Goal: Task Accomplishment & Management: Use online tool/utility

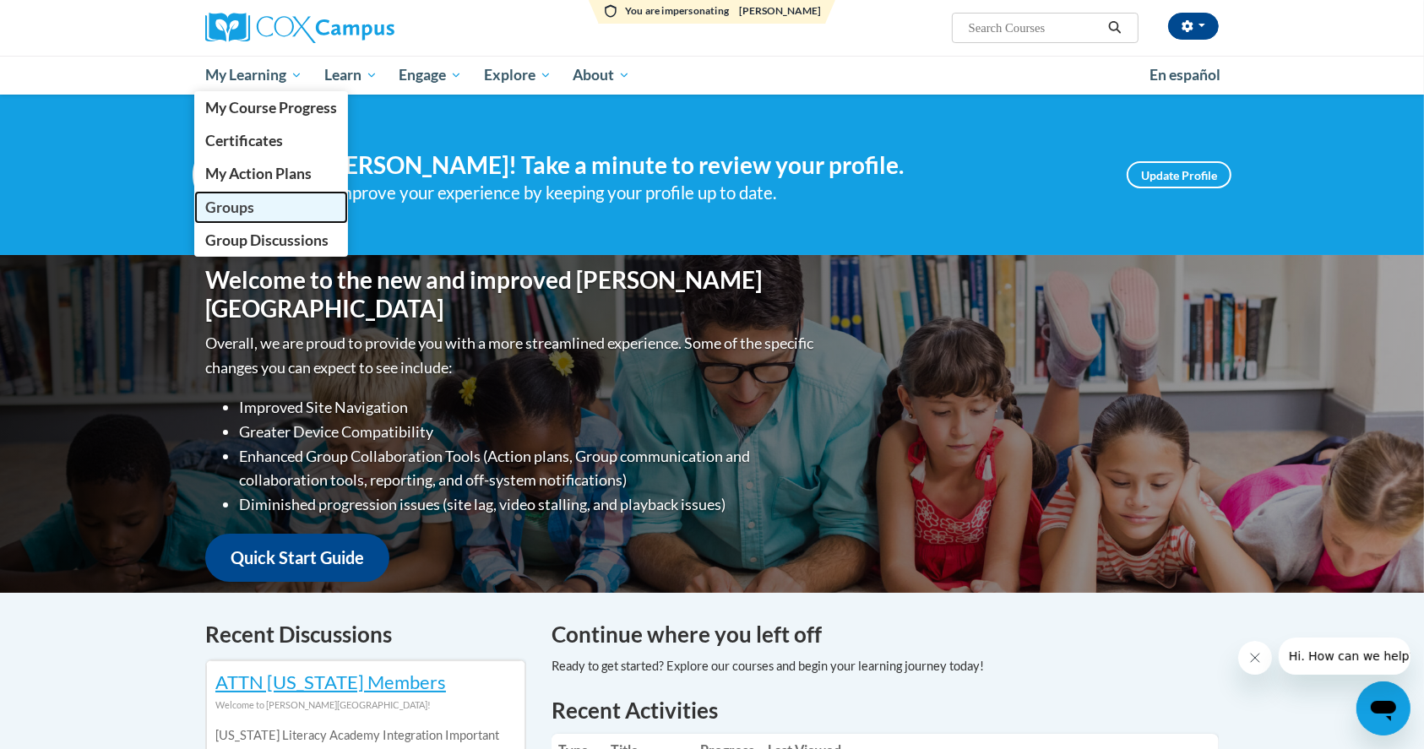
click at [233, 208] on span "Groups" at bounding box center [229, 208] width 49 height 18
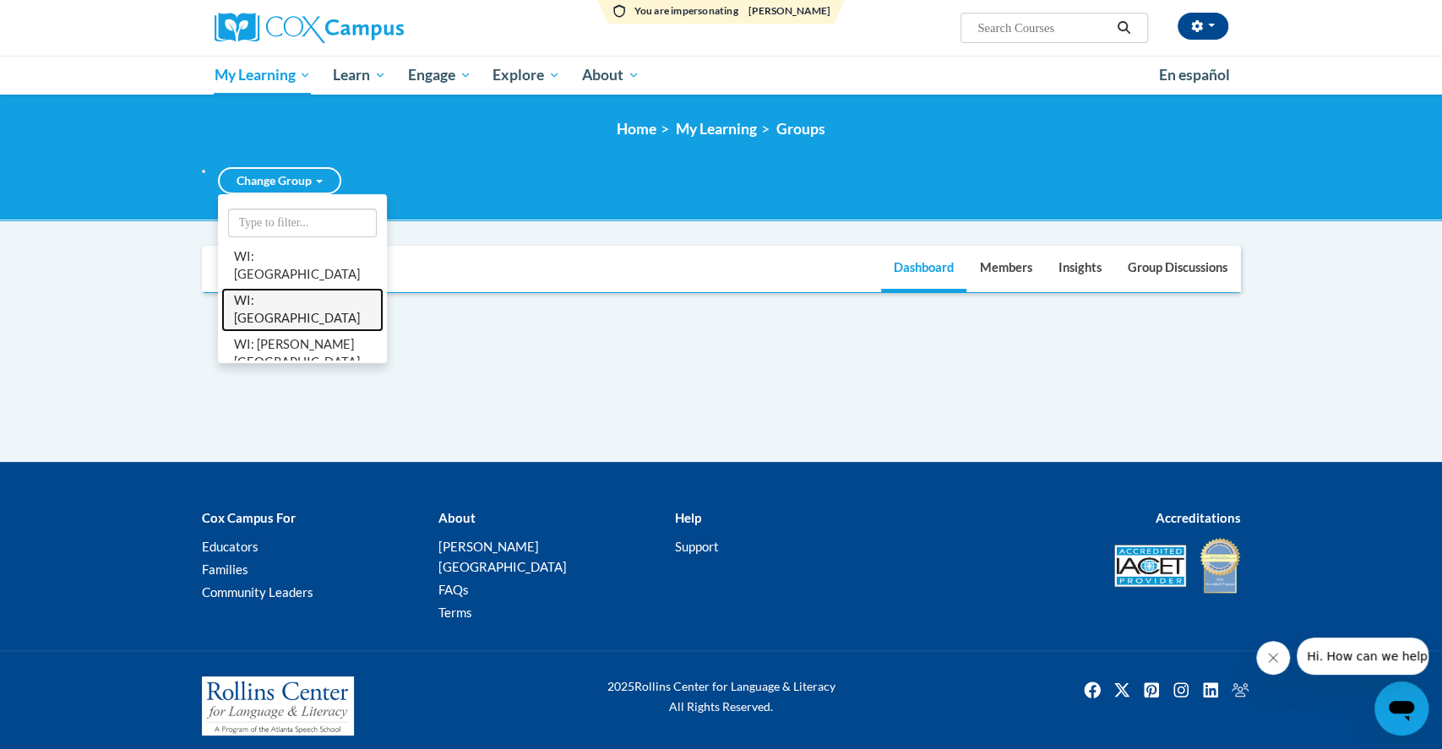
click at [277, 304] on link "WI: [GEOGRAPHIC_DATA]" at bounding box center [302, 310] width 162 height 44
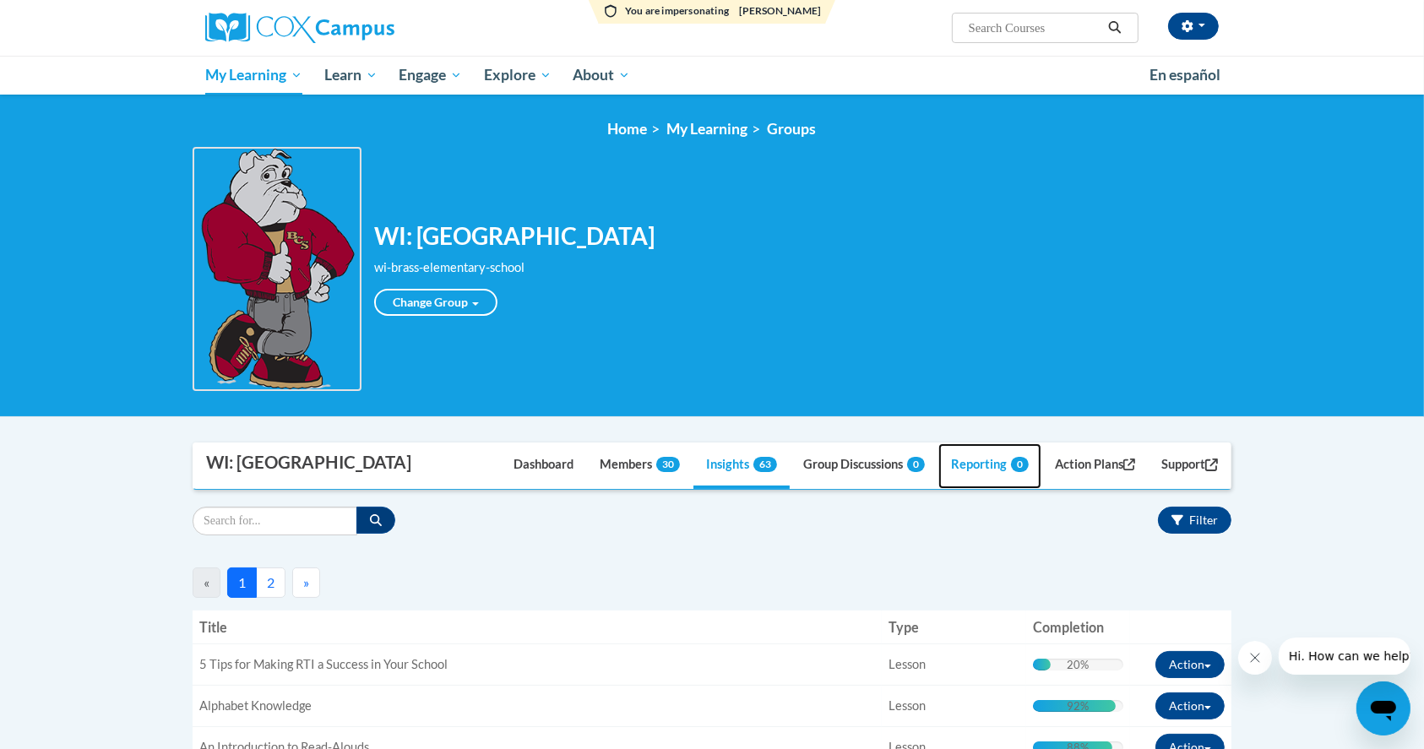
click at [984, 473] on link "Reporting 0" at bounding box center [990, 467] width 103 height 46
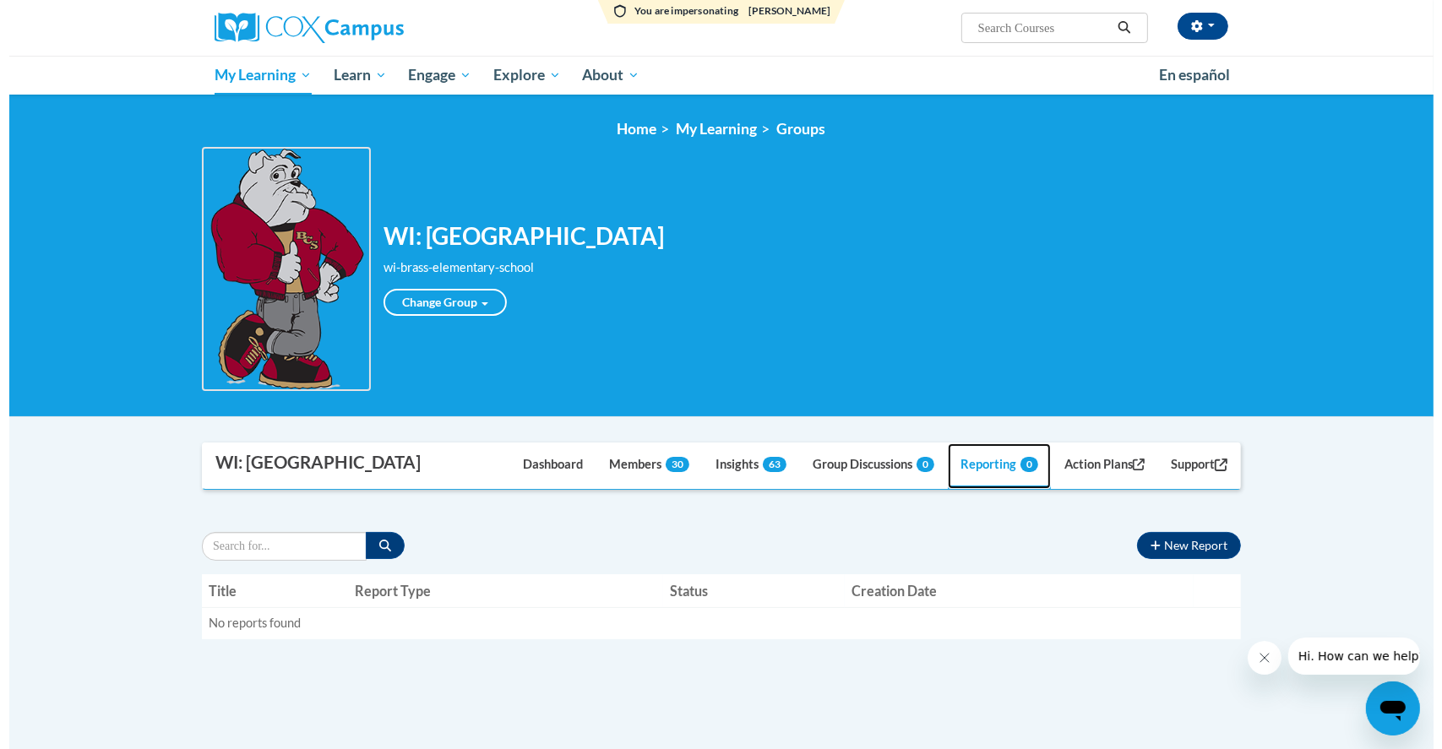
scroll to position [112, 0]
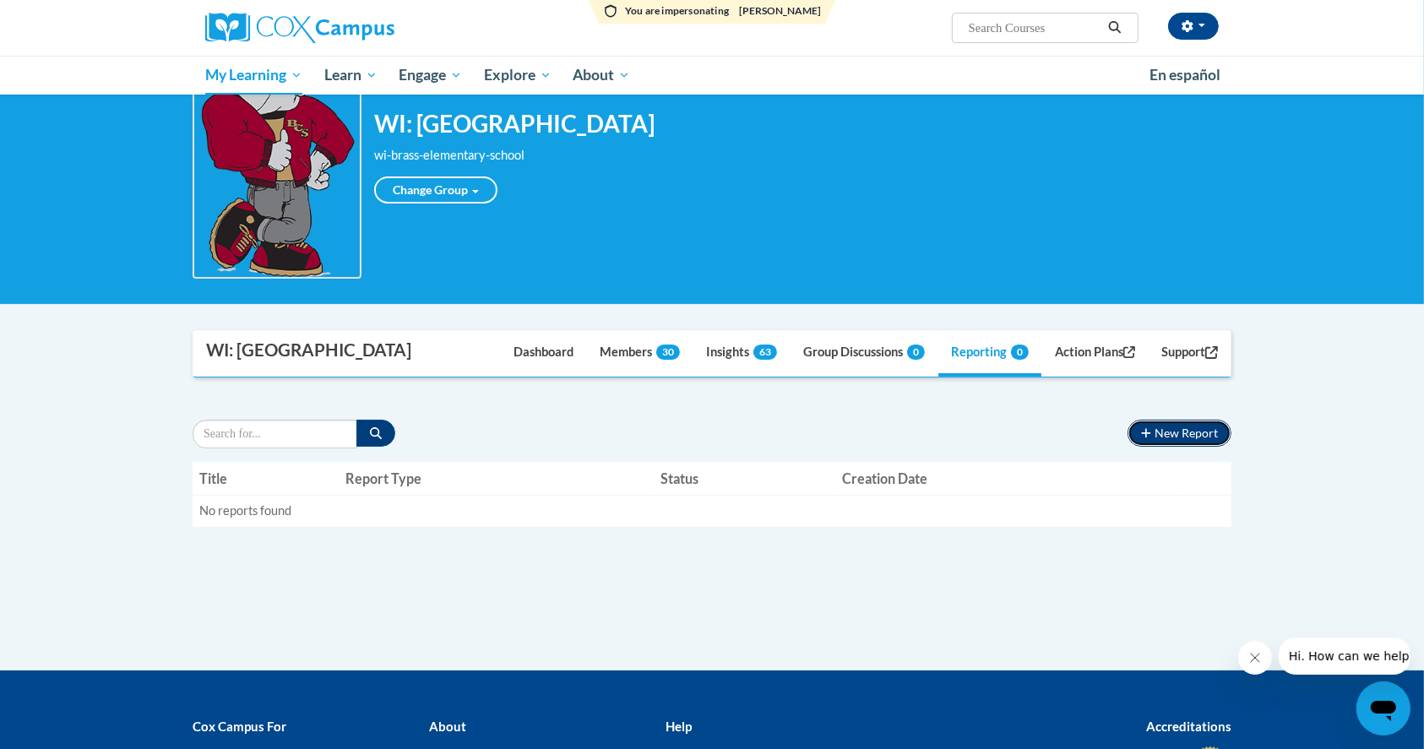
click at [1171, 429] on button "New Report" at bounding box center [1180, 433] width 104 height 27
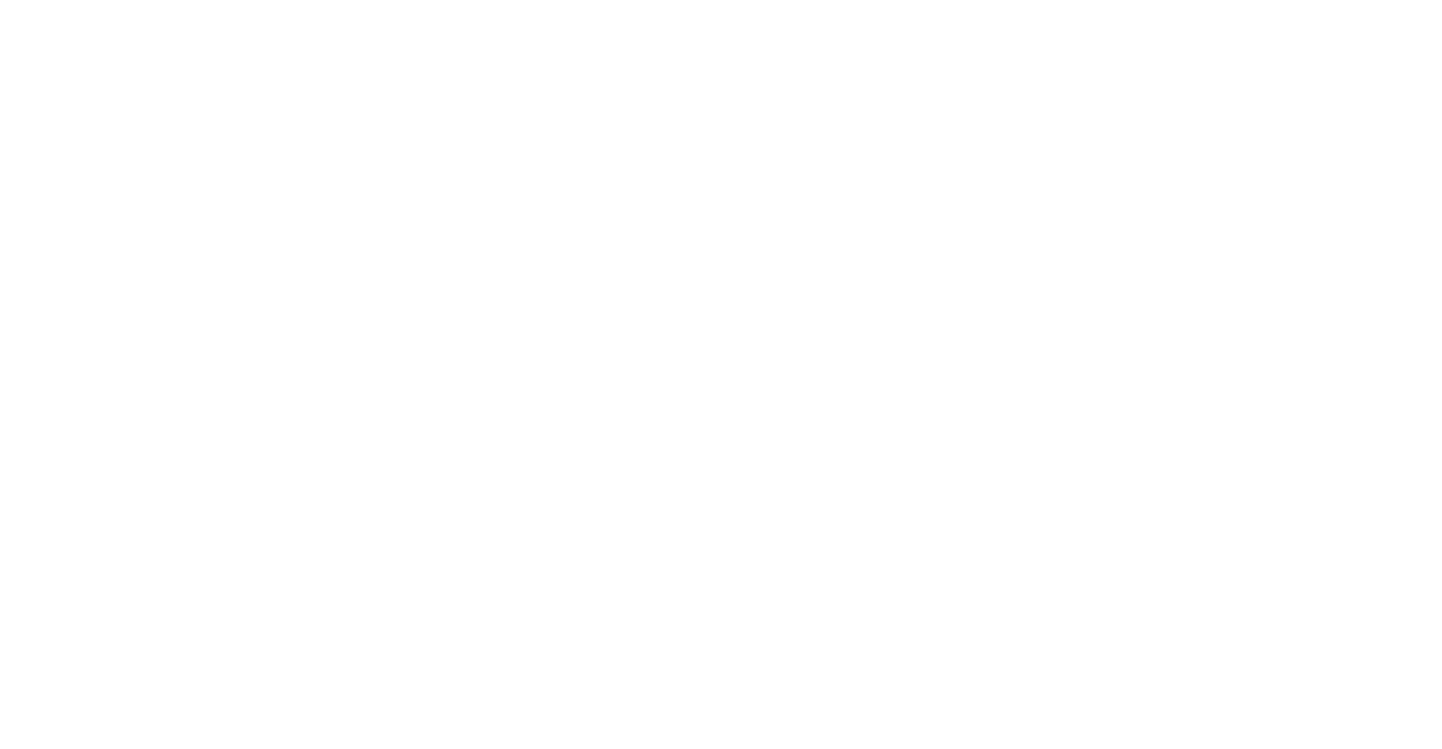
scroll to position [0, 0]
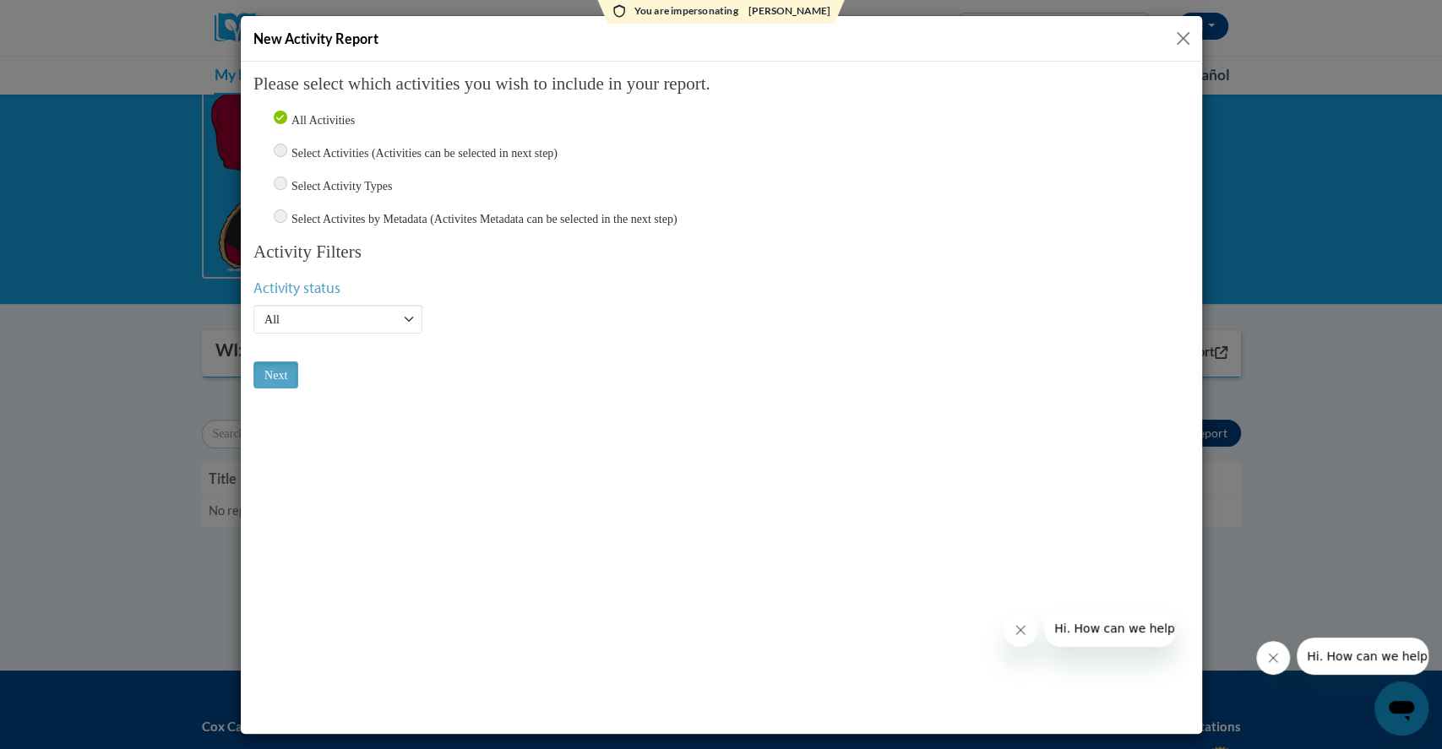
click at [279, 185] on input "Select Activity Types" at bounding box center [280, 183] width 14 height 14
radio input "true"
click at [277, 219] on input "radio" at bounding box center [280, 216] width 14 height 14
radio input "true"
click at [279, 184] on input "Select Activity Types" at bounding box center [280, 183] width 14 height 14
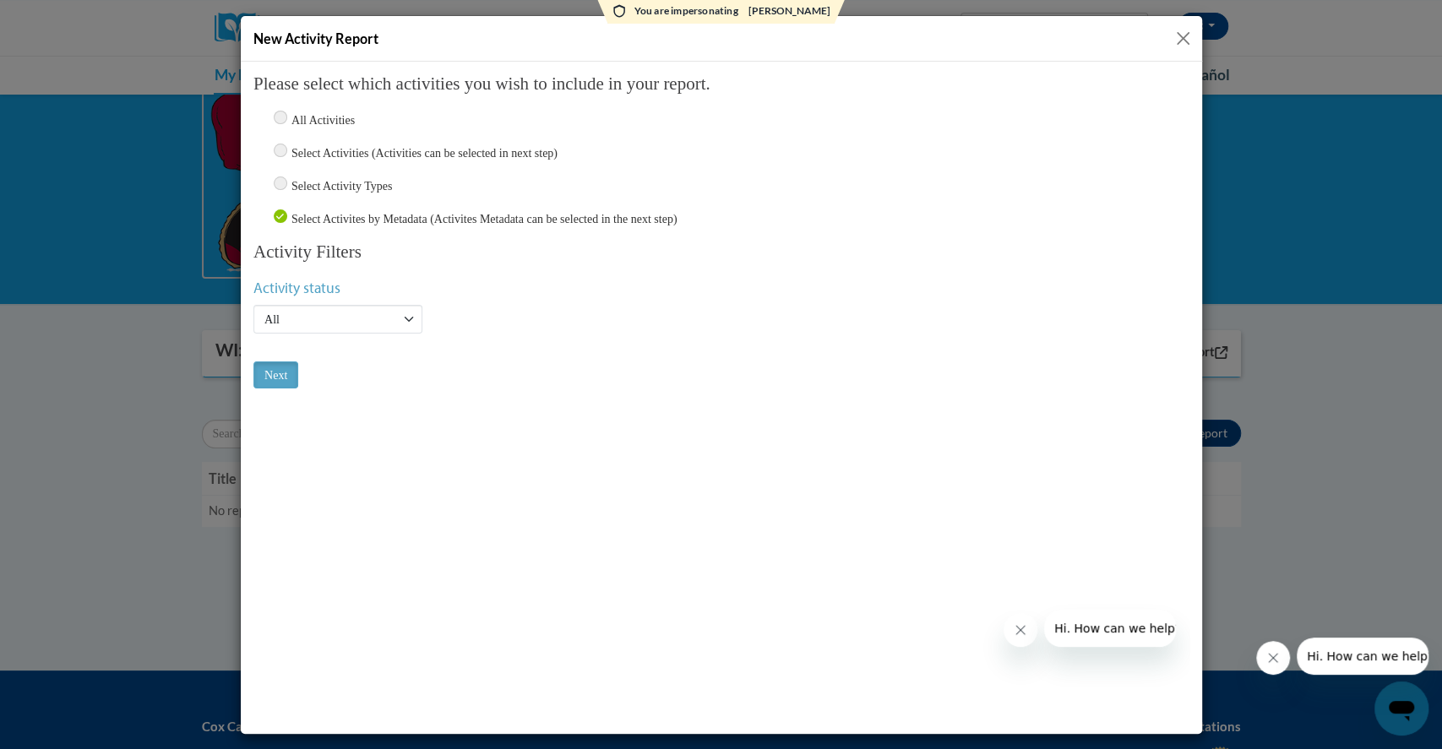
radio input "true"
click at [280, 371] on input "Next" at bounding box center [275, 374] width 45 height 27
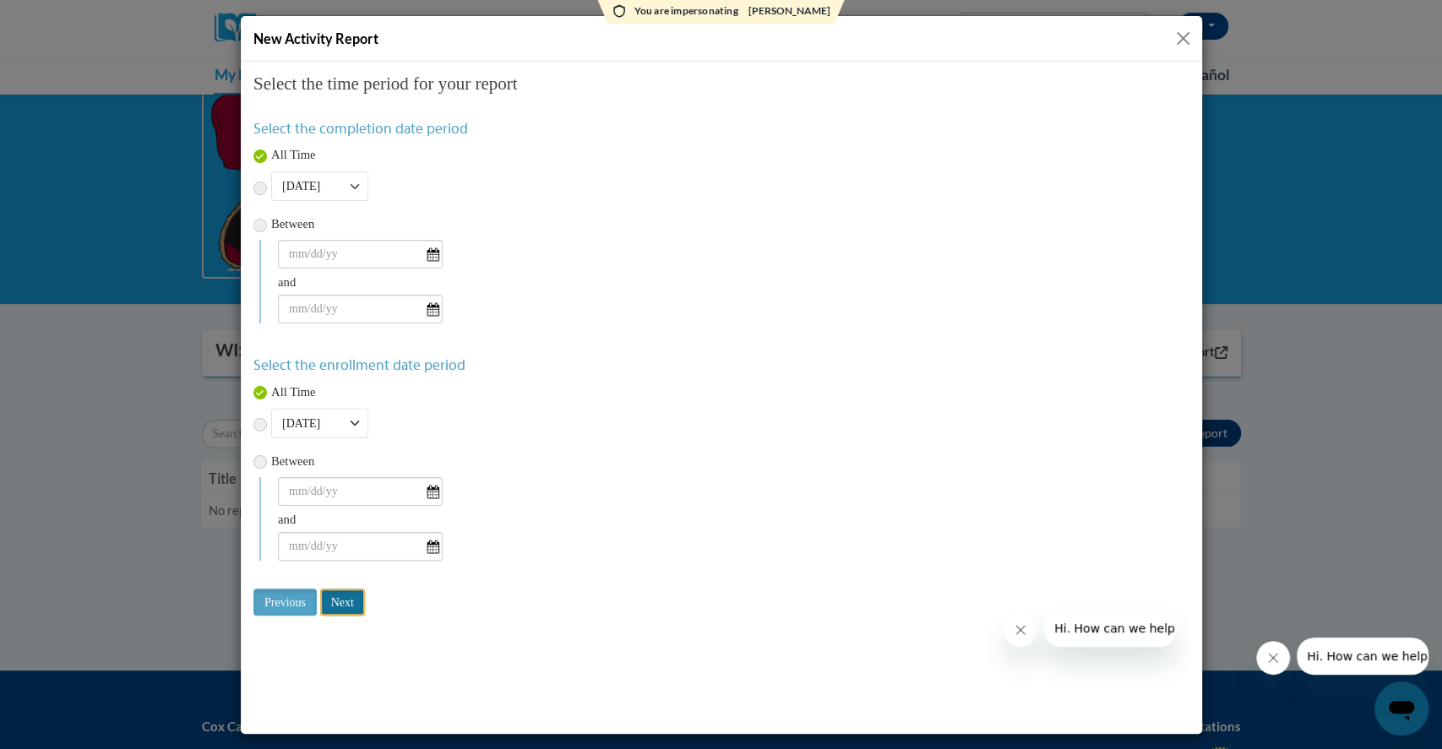
click at [346, 591] on input "Next" at bounding box center [341, 601] width 45 height 27
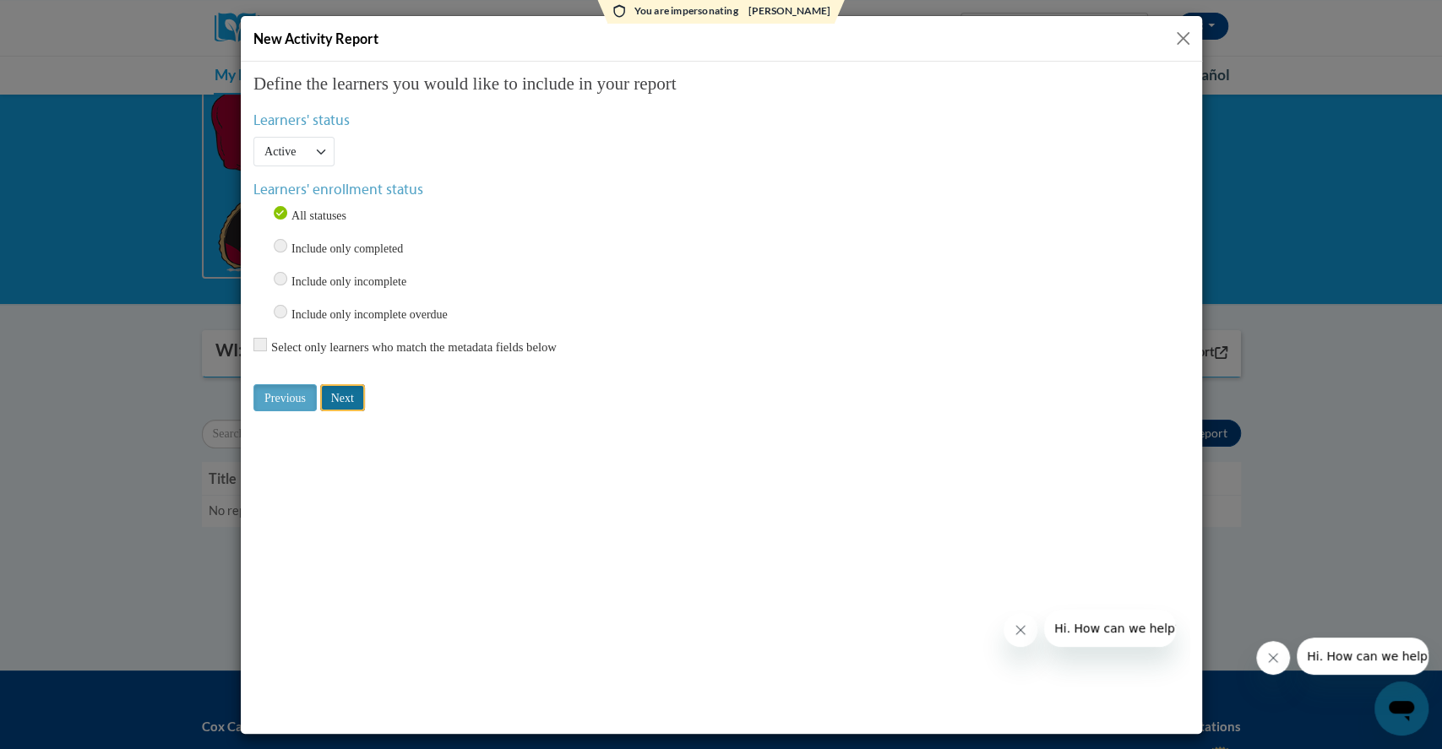
click at [359, 400] on input "Next" at bounding box center [341, 397] width 45 height 27
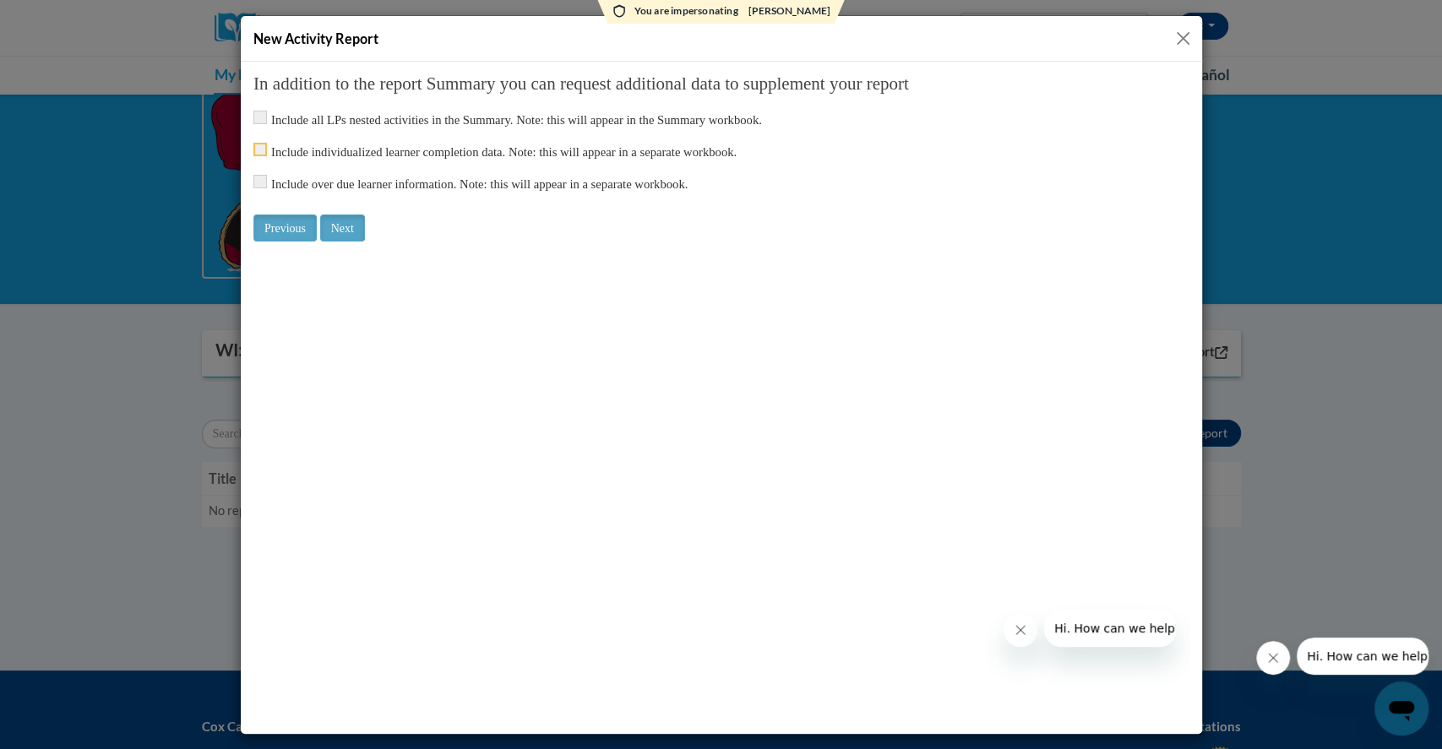
click at [260, 143] on input "checkbox" at bounding box center [260, 149] width 14 height 14
checkbox input "true"
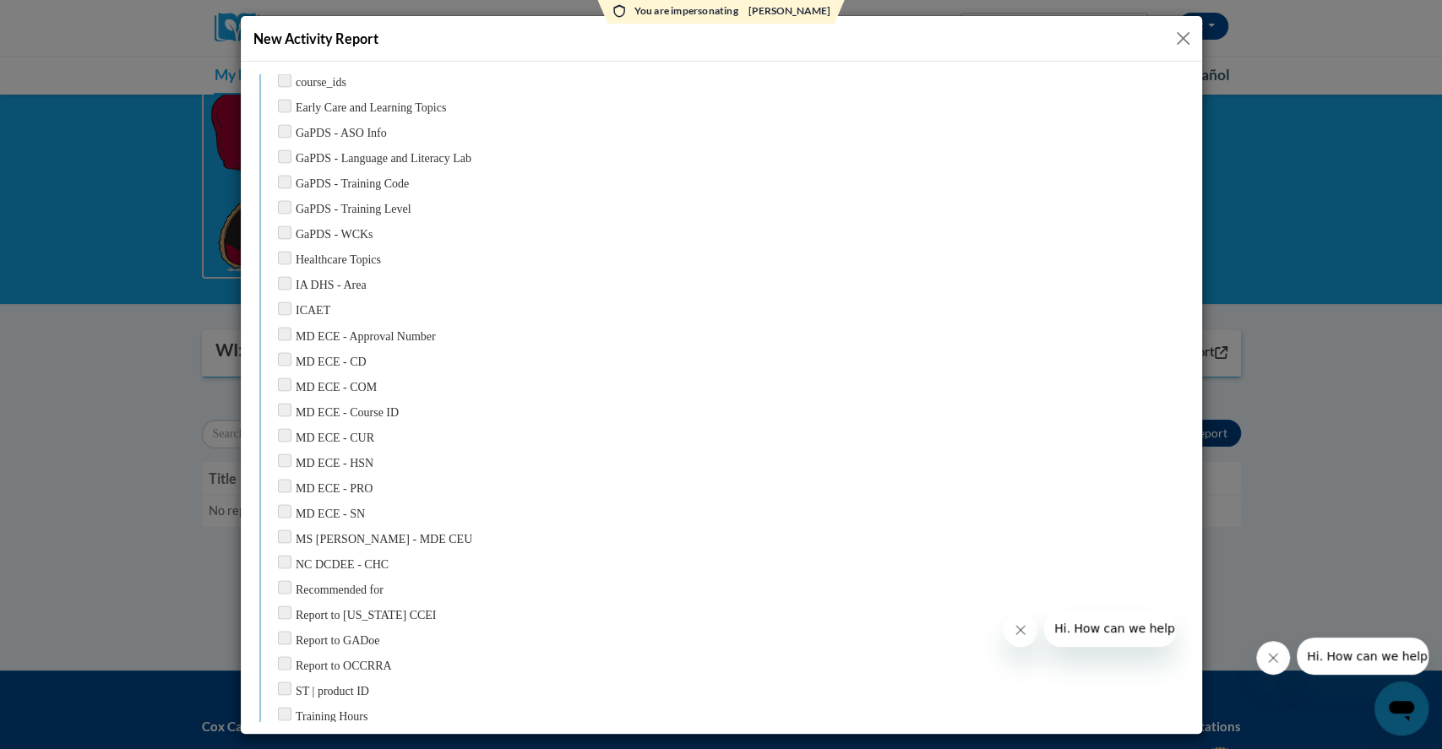
scroll to position [2108, 0]
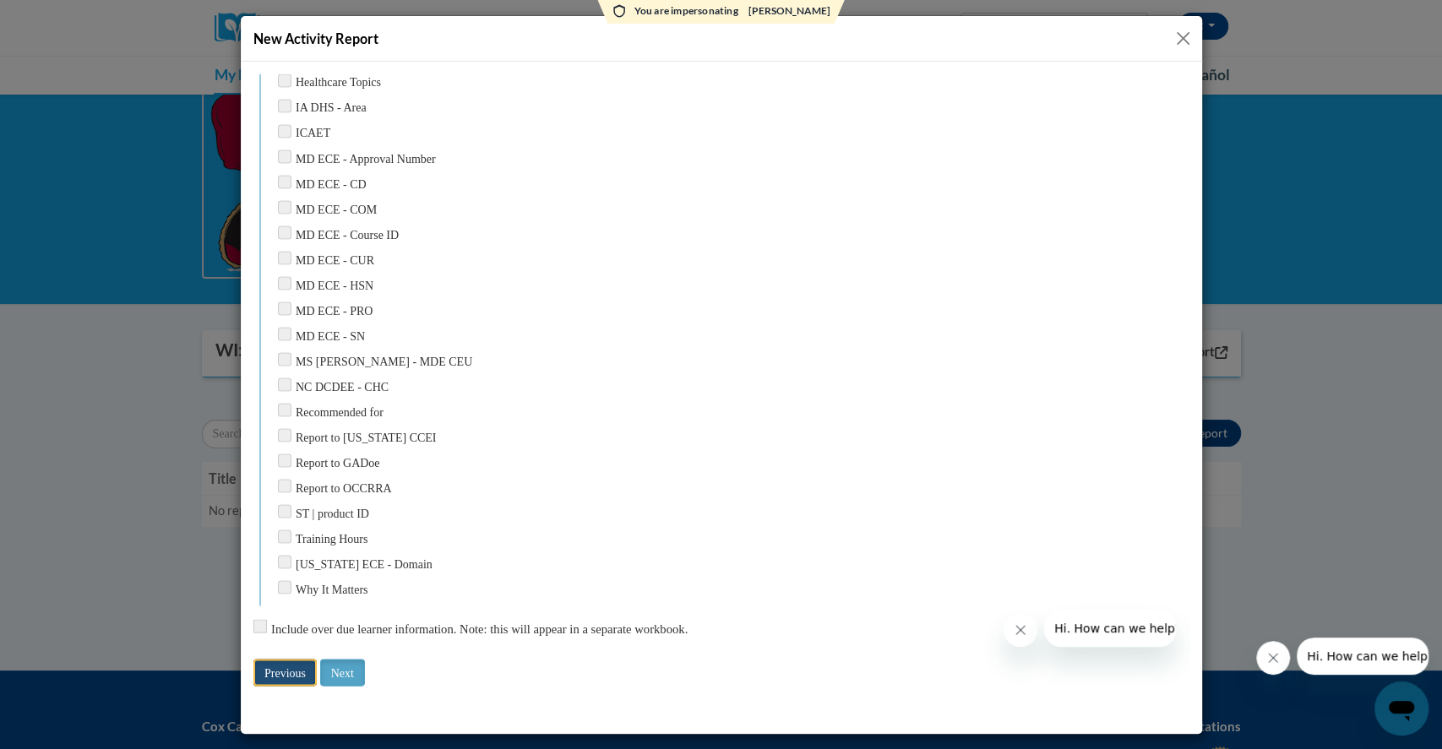
click at [285, 661] on input "Previous" at bounding box center [284, 671] width 63 height 27
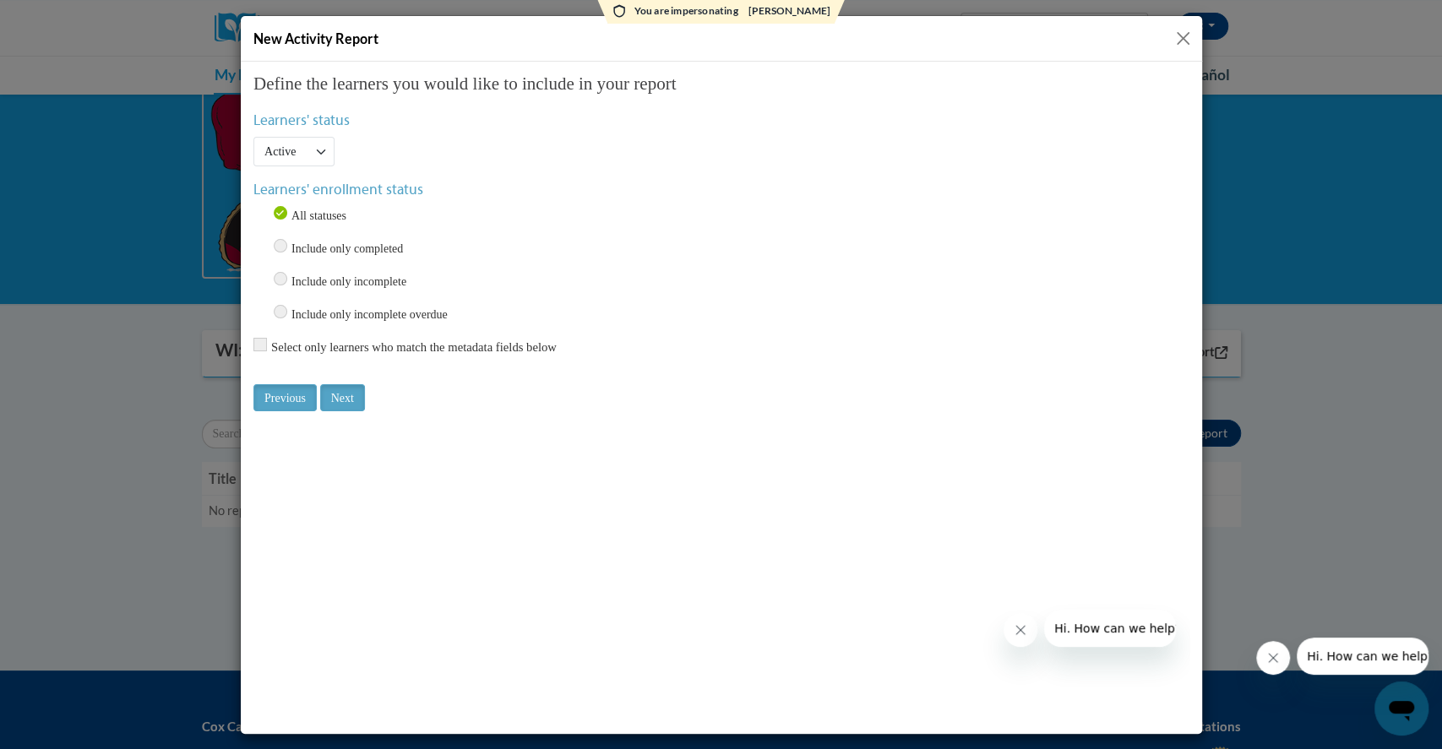
scroll to position [0, 0]
click at [276, 395] on input "Previous" at bounding box center [284, 397] width 63 height 27
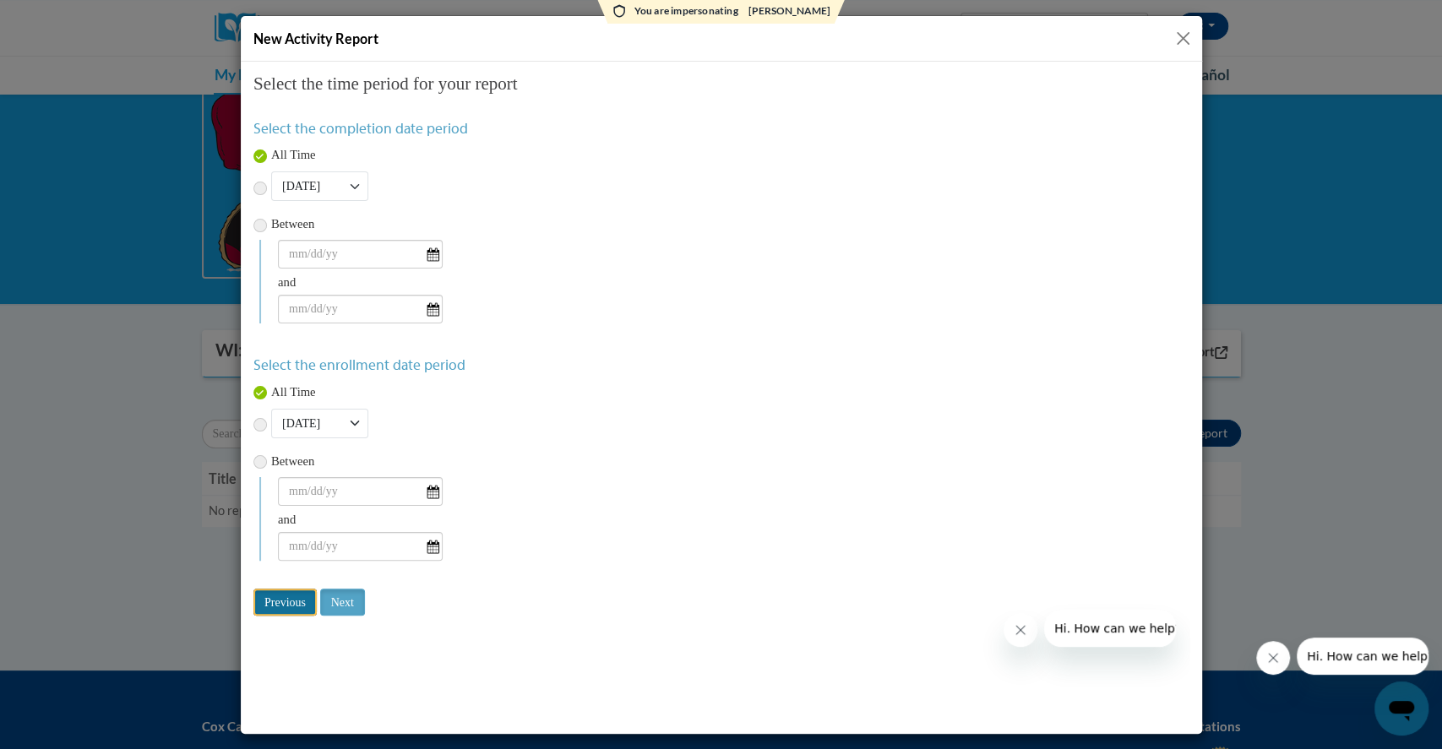
click at [272, 602] on input "Previous" at bounding box center [284, 601] width 63 height 27
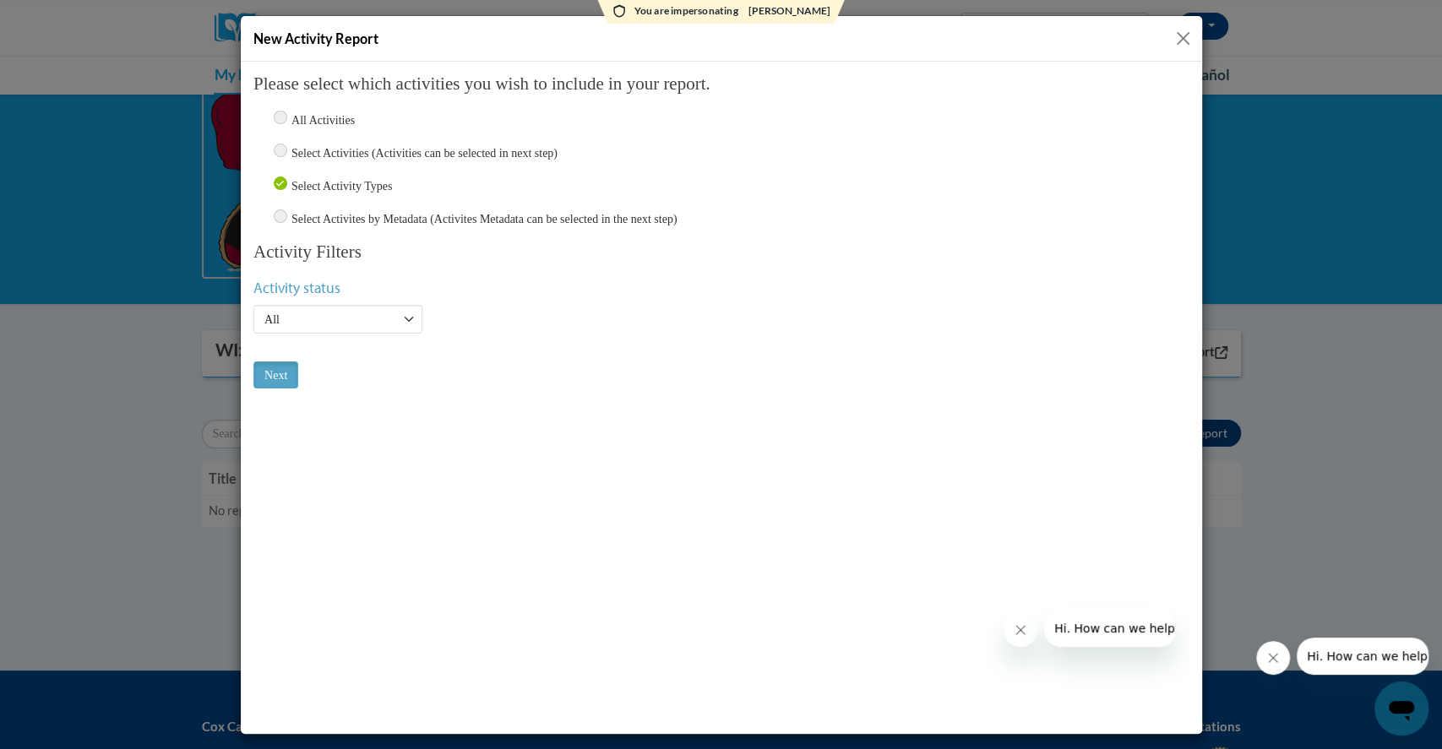
click at [278, 144] on input "Select Activities (Activities can be selected in next step)" at bounding box center [280, 150] width 14 height 14
radio input "true"
click at [285, 215] on input "radio" at bounding box center [280, 216] width 14 height 14
radio input "true"
click at [286, 156] on div "Select Activities (Activities can be selected in next step)" at bounding box center [721, 152] width 936 height 19
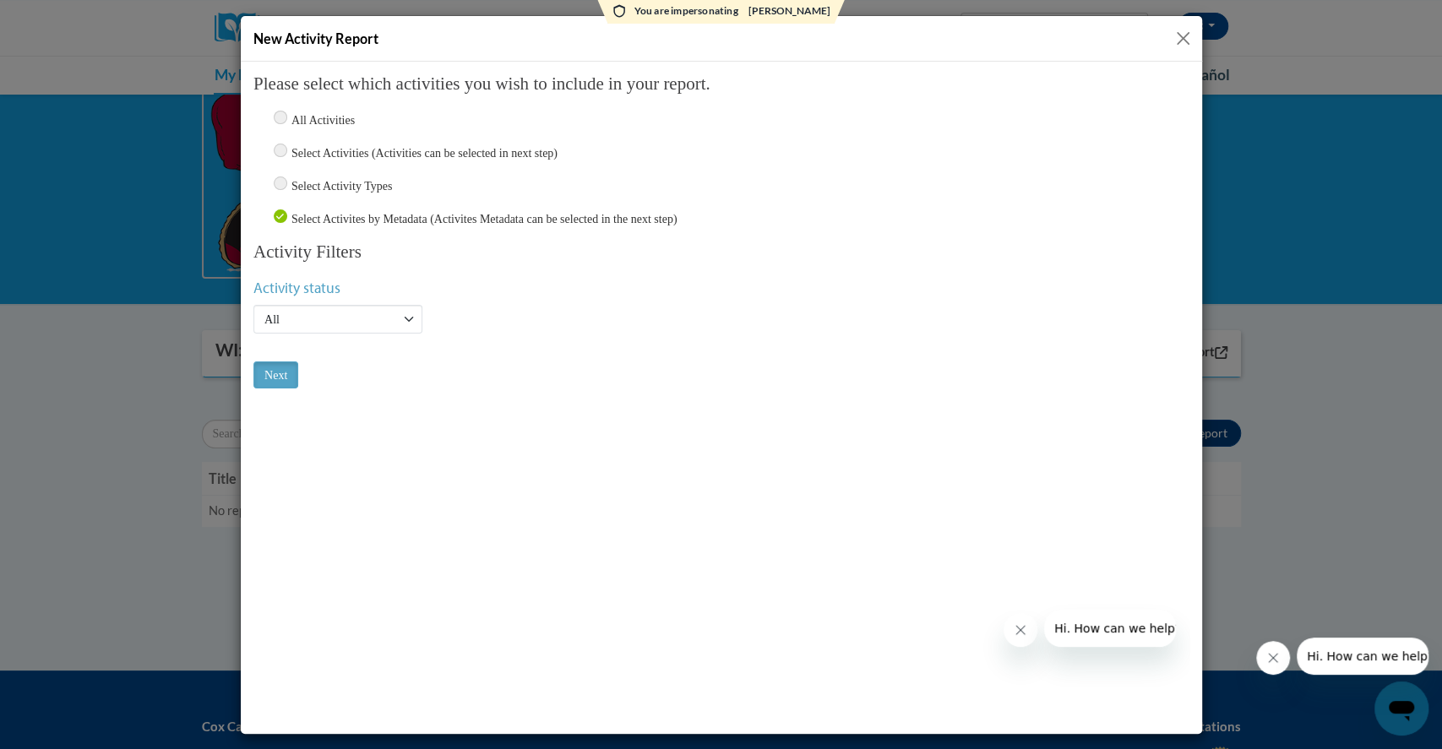
click at [279, 143] on input "Select Activities (Activities can be selected in next step)" at bounding box center [280, 150] width 14 height 14
radio input "true"
click at [282, 367] on input "Next" at bounding box center [275, 374] width 45 height 27
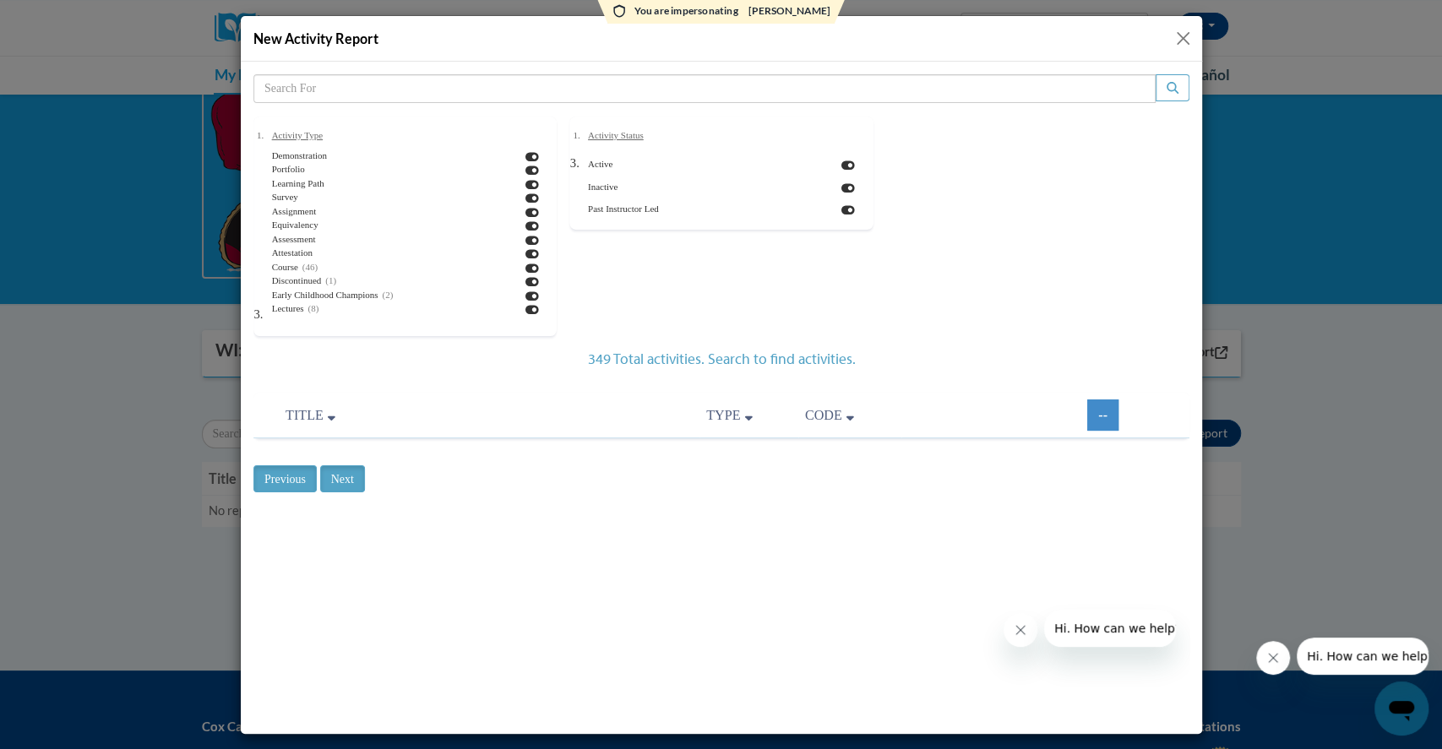
scroll to position [81, 0]
click at [525, 227] on icon at bounding box center [532, 229] width 14 height 12
checkbox input "false"
click at [525, 210] on icon at bounding box center [532, 215] width 14 height 12
checkbox input "false"
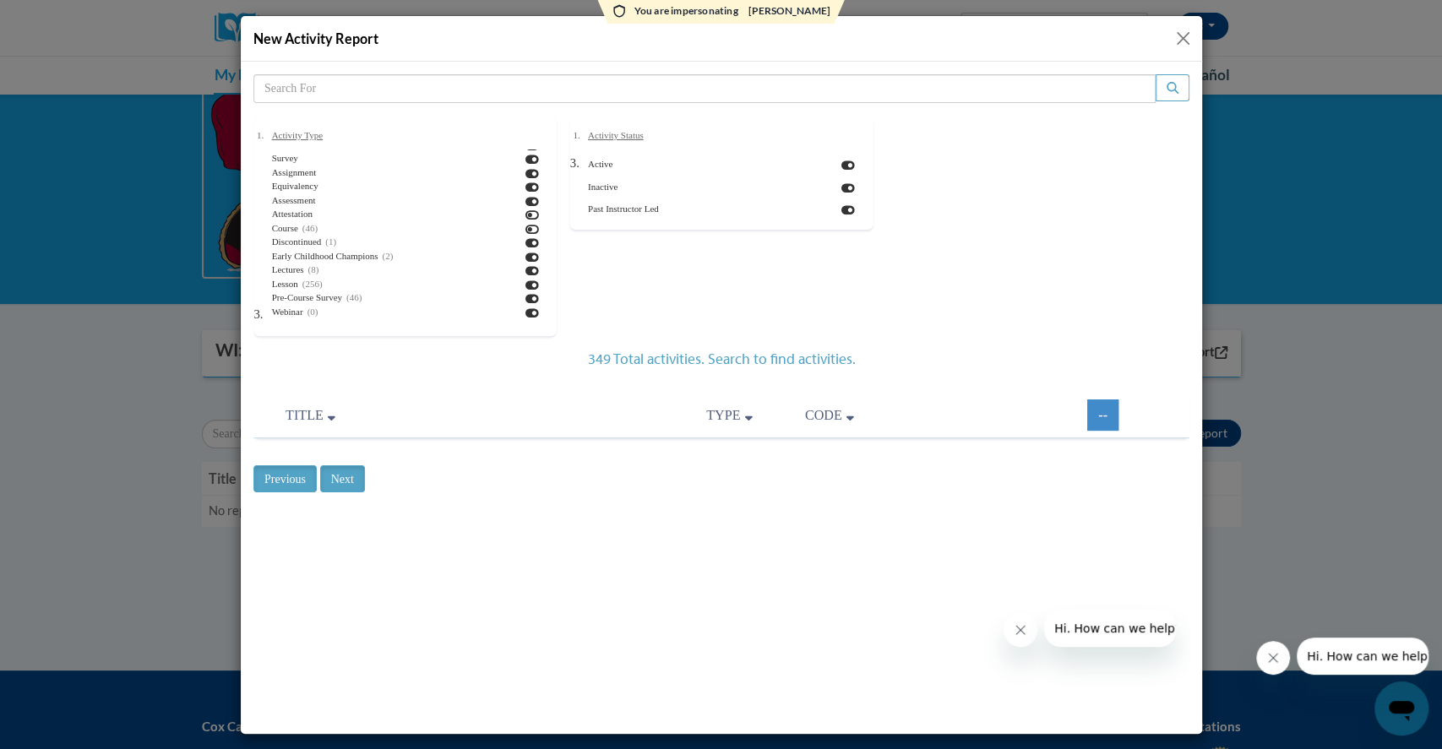
click at [525, 196] on icon at bounding box center [532, 201] width 14 height 12
checkbox input "false"
click at [525, 186] on icon at bounding box center [532, 187] width 14 height 12
checkbox input "false"
click at [525, 174] on icon at bounding box center [532, 173] width 14 height 12
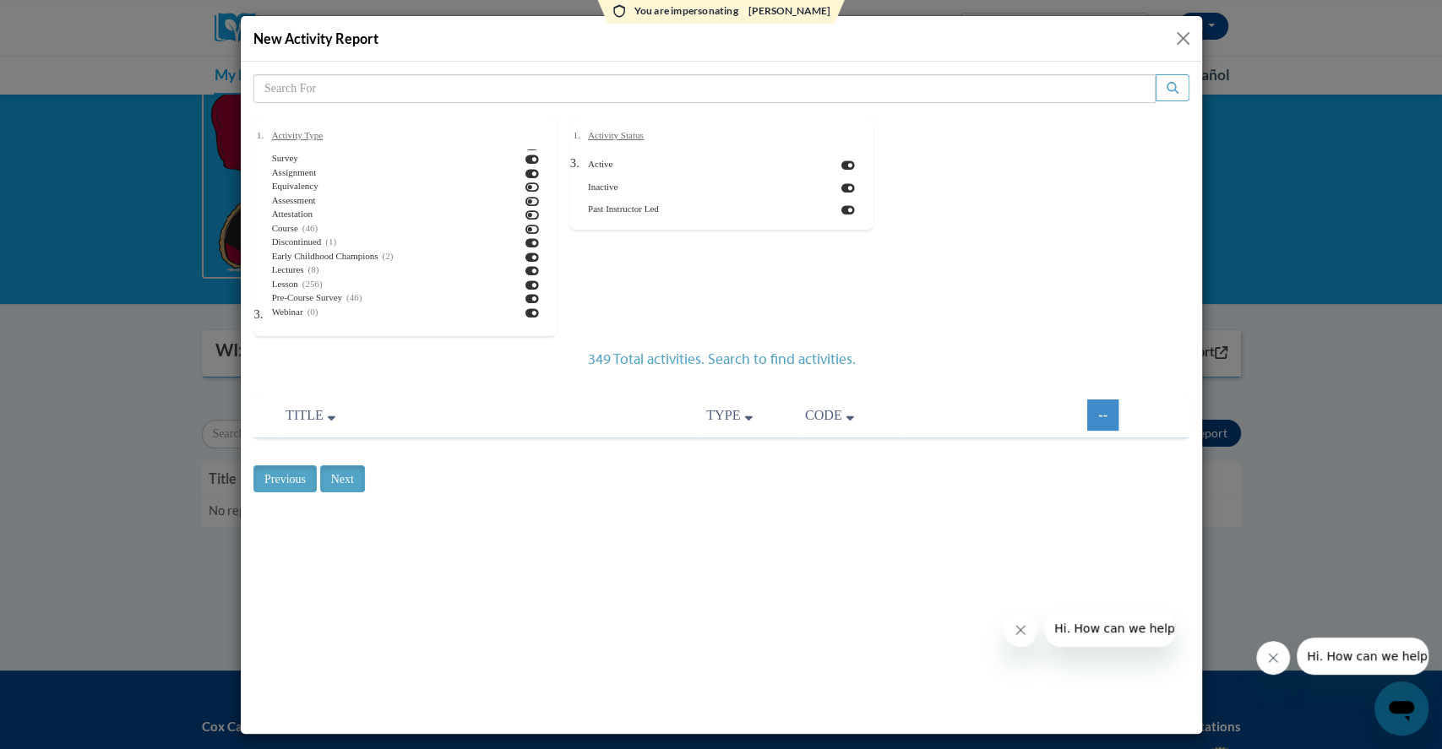
checkbox input "false"
click at [525, 153] on icon at bounding box center [532, 159] width 14 height 12
checkbox input "false"
click at [525, 228] on icon at bounding box center [532, 229] width 14 height 12
checkbox input "true"
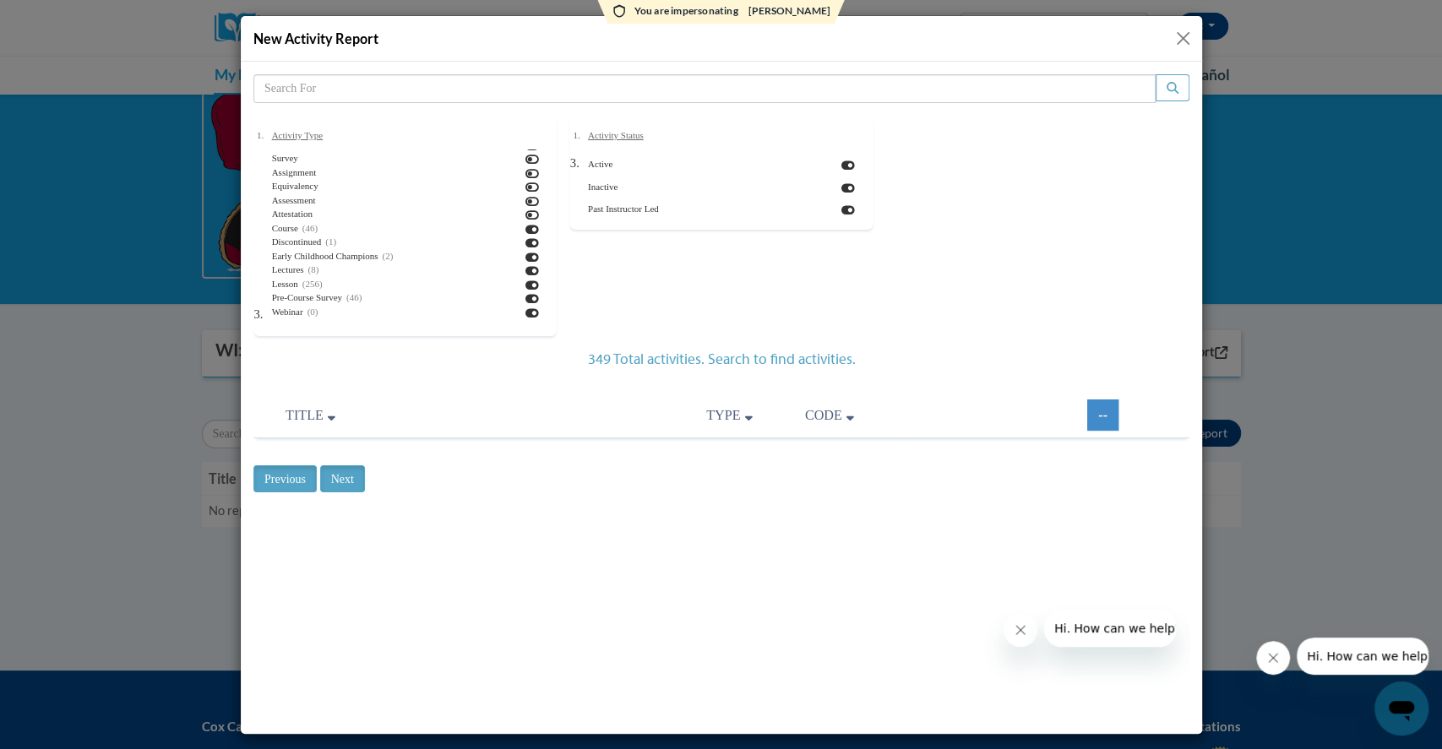
click at [525, 242] on icon at bounding box center [532, 243] width 14 height 12
checkbox input "false"
click at [525, 254] on icon at bounding box center [532, 257] width 14 height 12
checkbox input "false"
click at [525, 273] on icon at bounding box center [532, 270] width 14 height 12
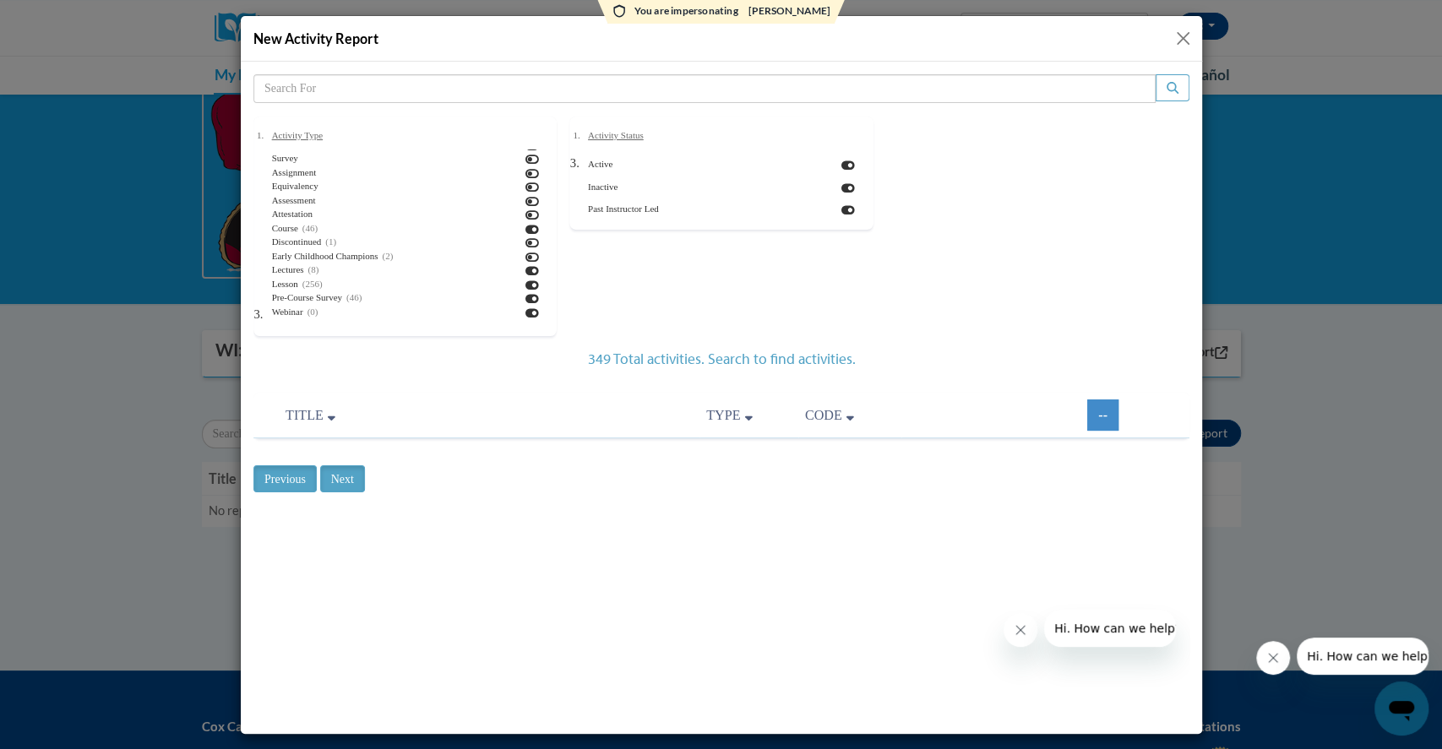
checkbox input "false"
click at [525, 284] on icon at bounding box center [532, 285] width 14 height 12
checkbox input "false"
click at [525, 298] on icon at bounding box center [532, 298] width 14 height 12
checkbox input "false"
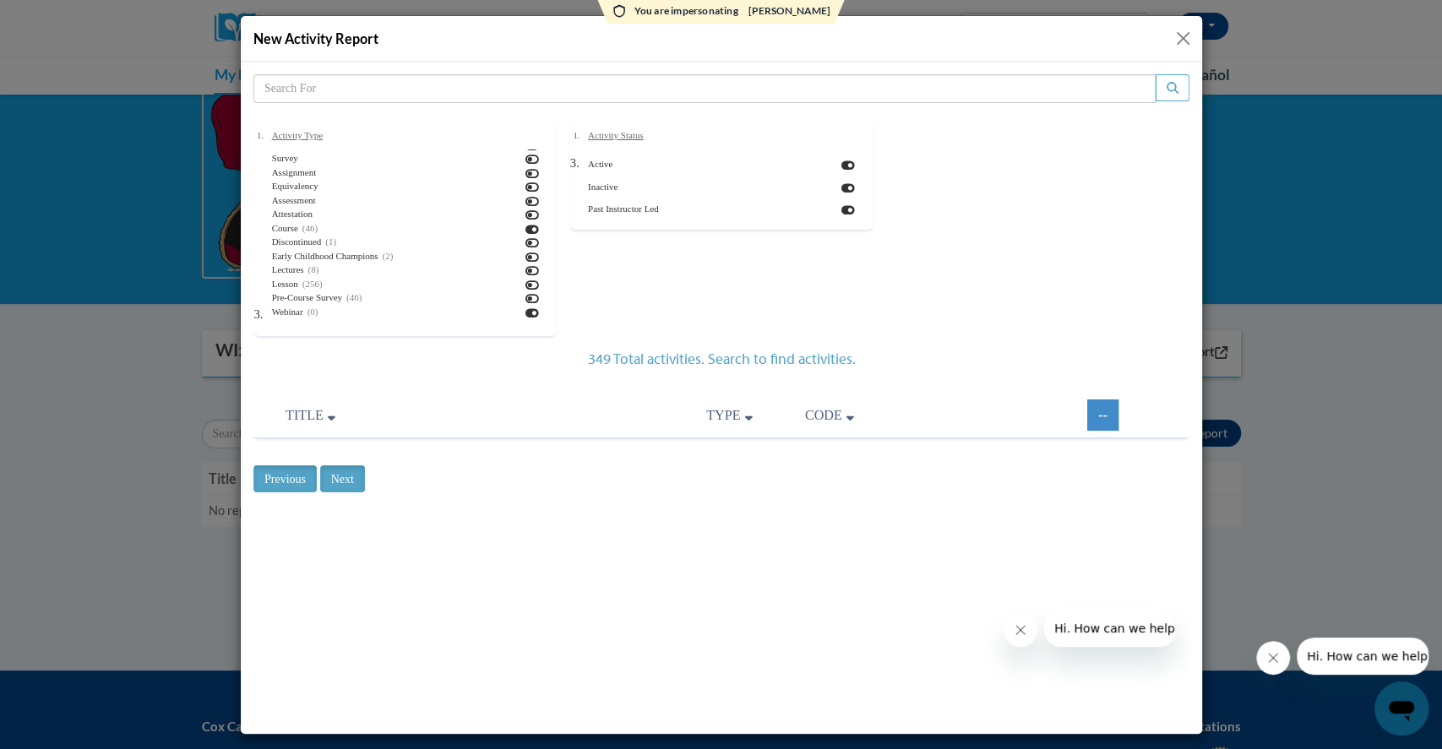
click at [525, 311] on icon at bounding box center [532, 313] width 14 height 12
checkbox input "false"
click at [757, 415] on th "Type" at bounding box center [748, 415] width 99 height 46
click at [346, 472] on input "Next" at bounding box center [341, 478] width 45 height 27
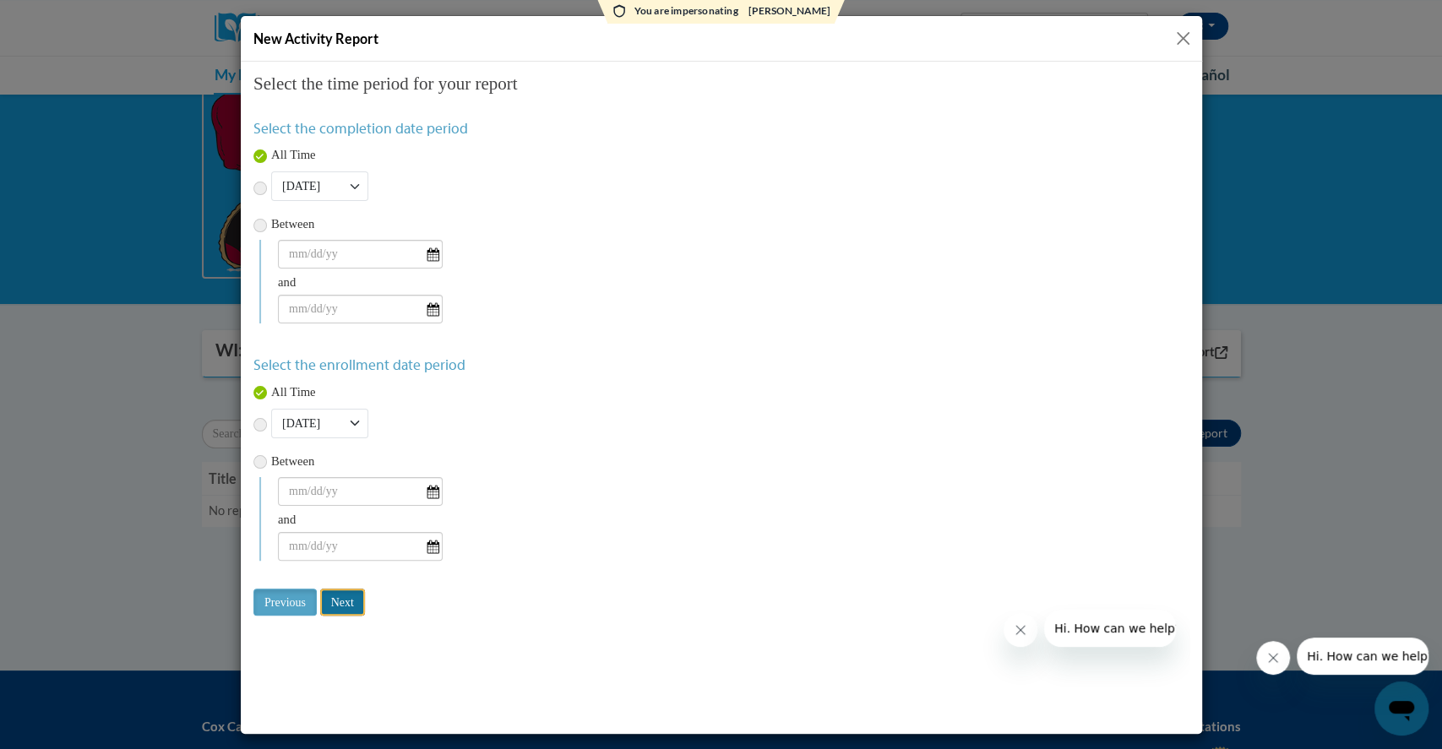
click at [346, 600] on input "Next" at bounding box center [341, 601] width 45 height 27
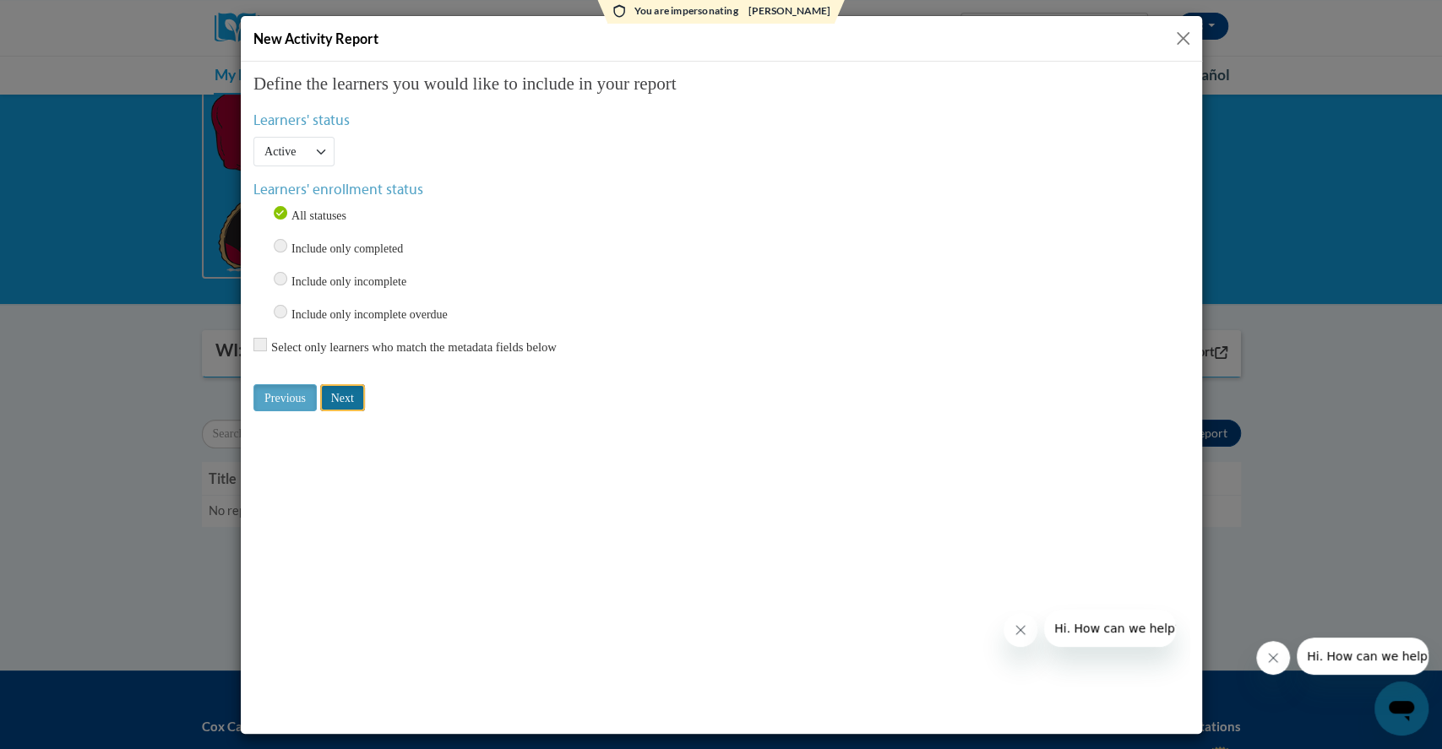
click at [338, 396] on input "Next" at bounding box center [341, 397] width 45 height 27
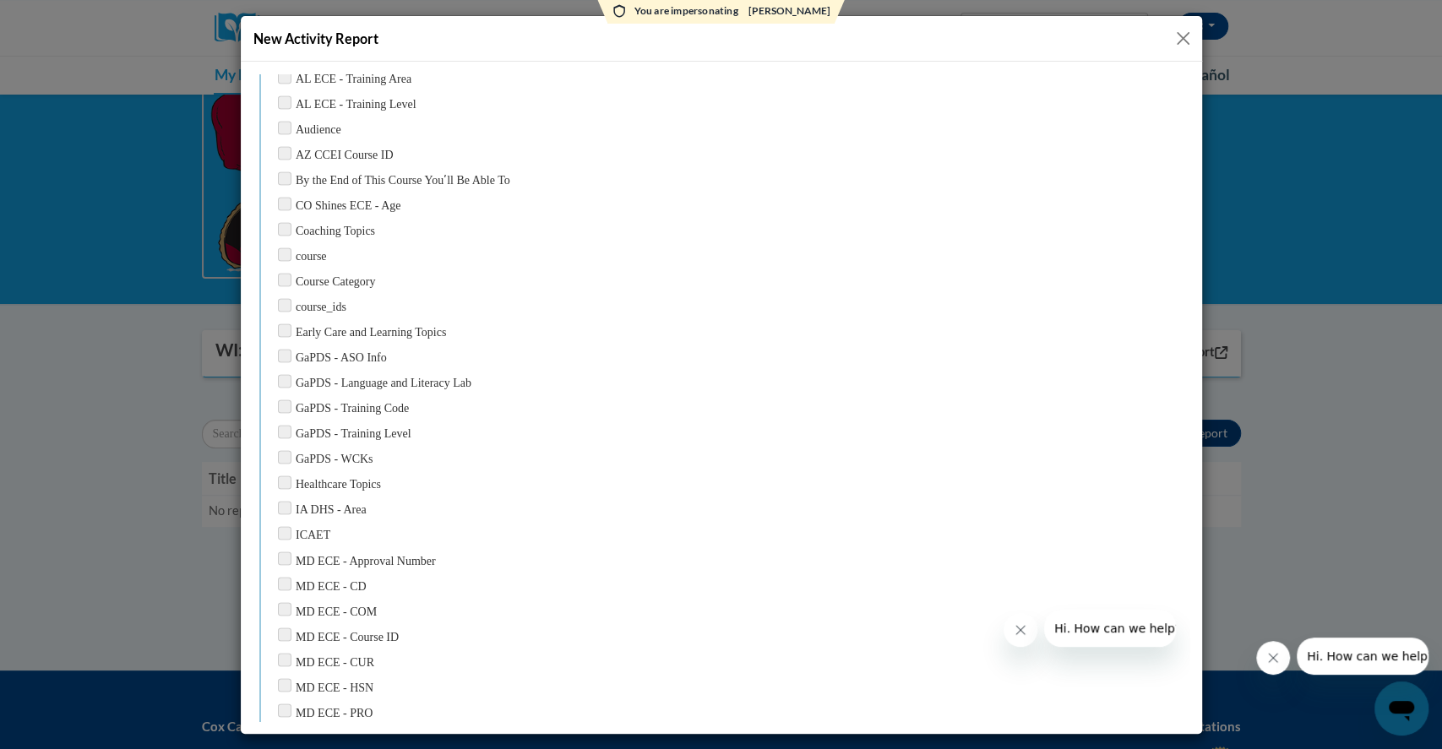
scroll to position [2108, 0]
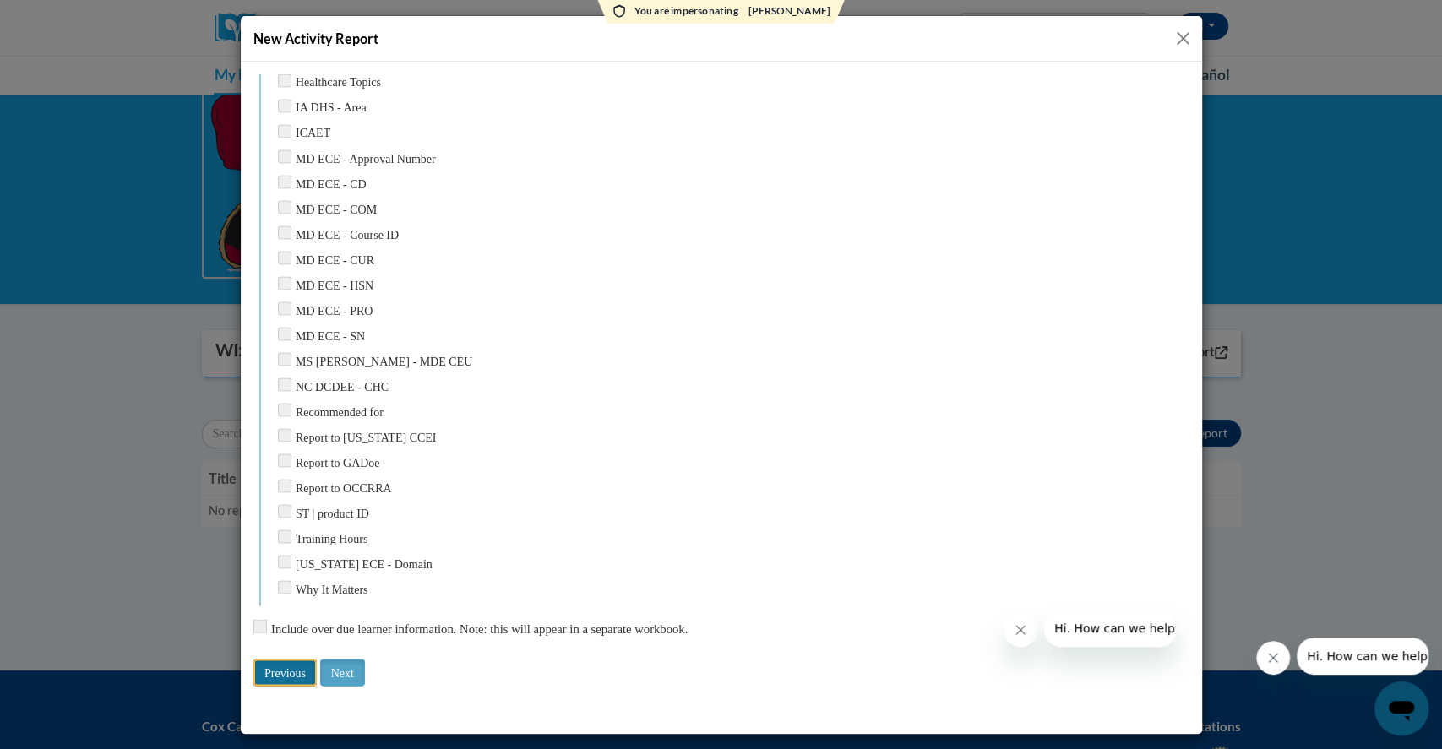
click at [280, 660] on input "Previous" at bounding box center [284, 671] width 63 height 27
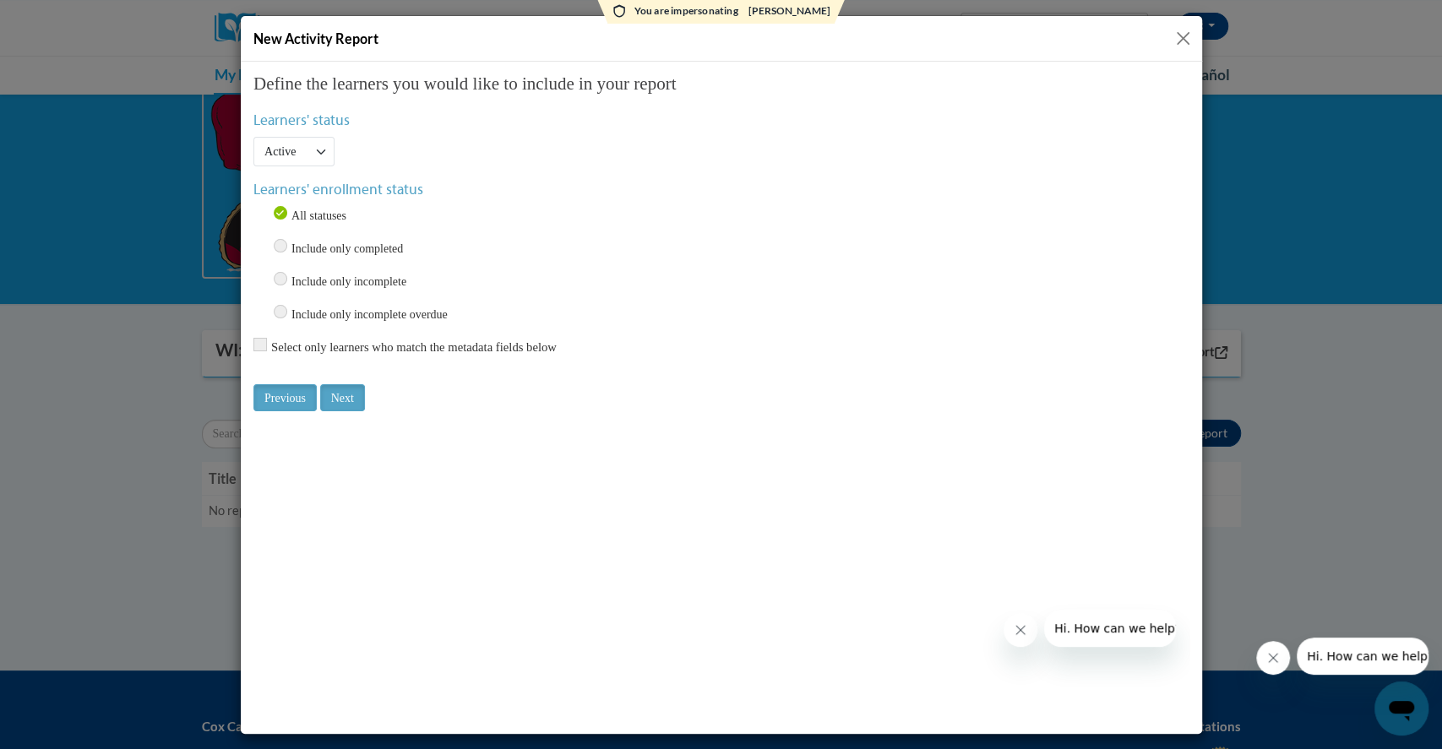
scroll to position [0, 0]
click at [298, 388] on input "Previous" at bounding box center [284, 397] width 63 height 27
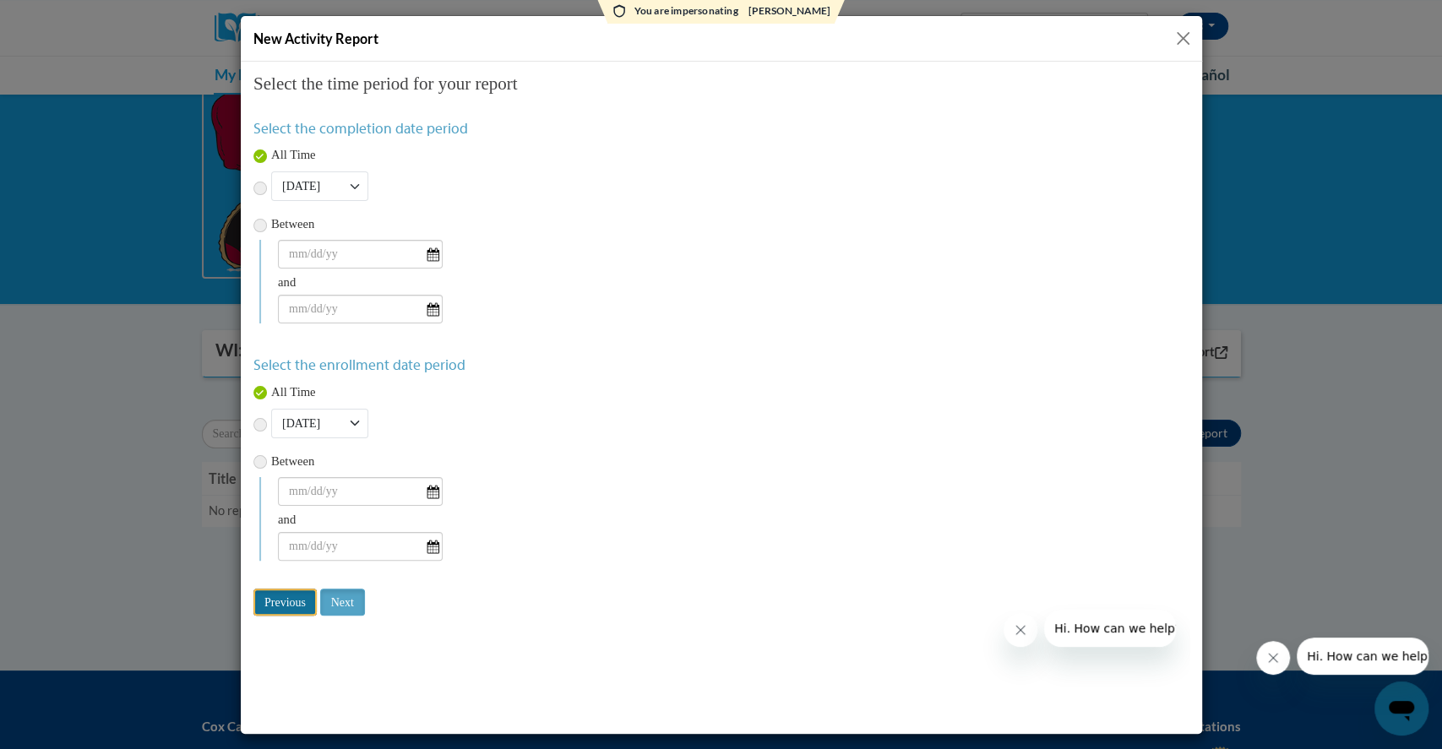
click at [291, 593] on input "Previous" at bounding box center [284, 601] width 63 height 27
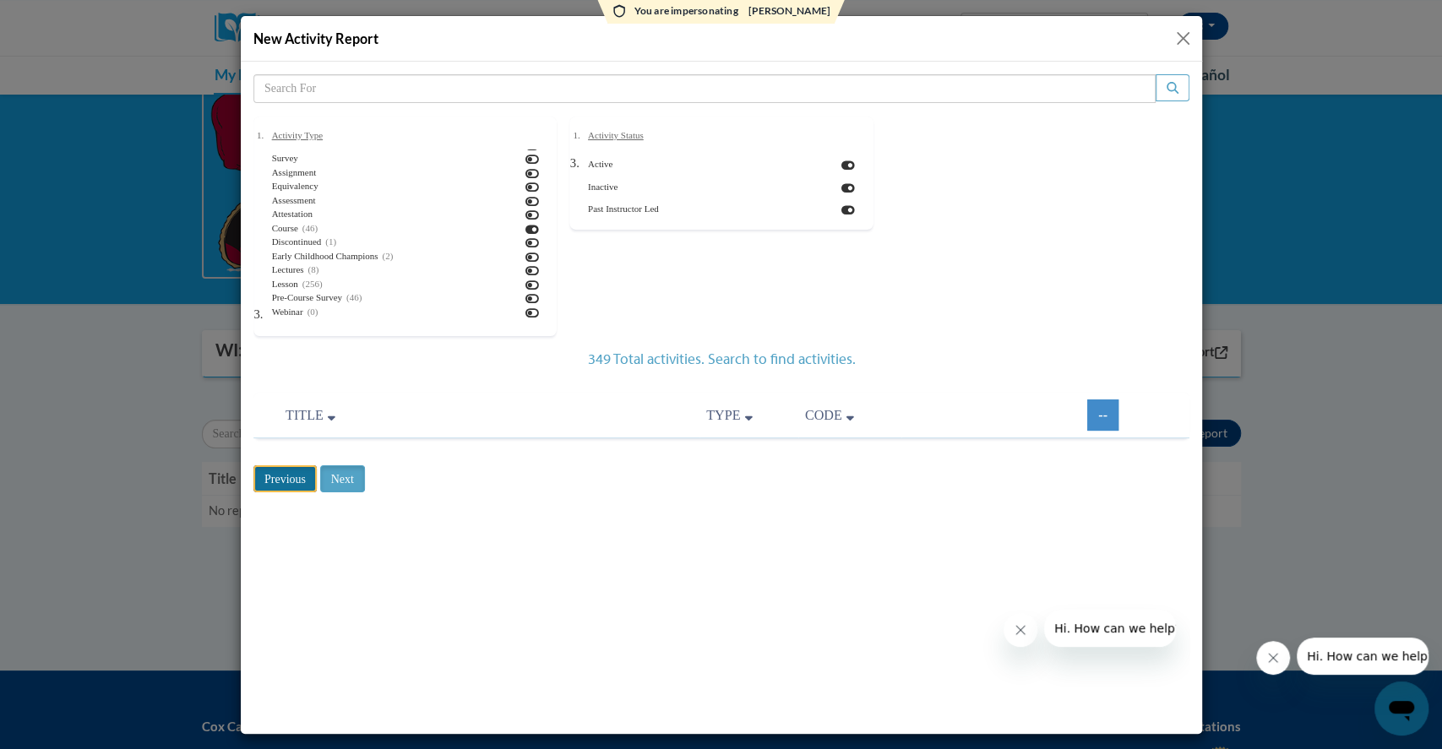
click at [282, 476] on input "Previous" at bounding box center [284, 478] width 63 height 27
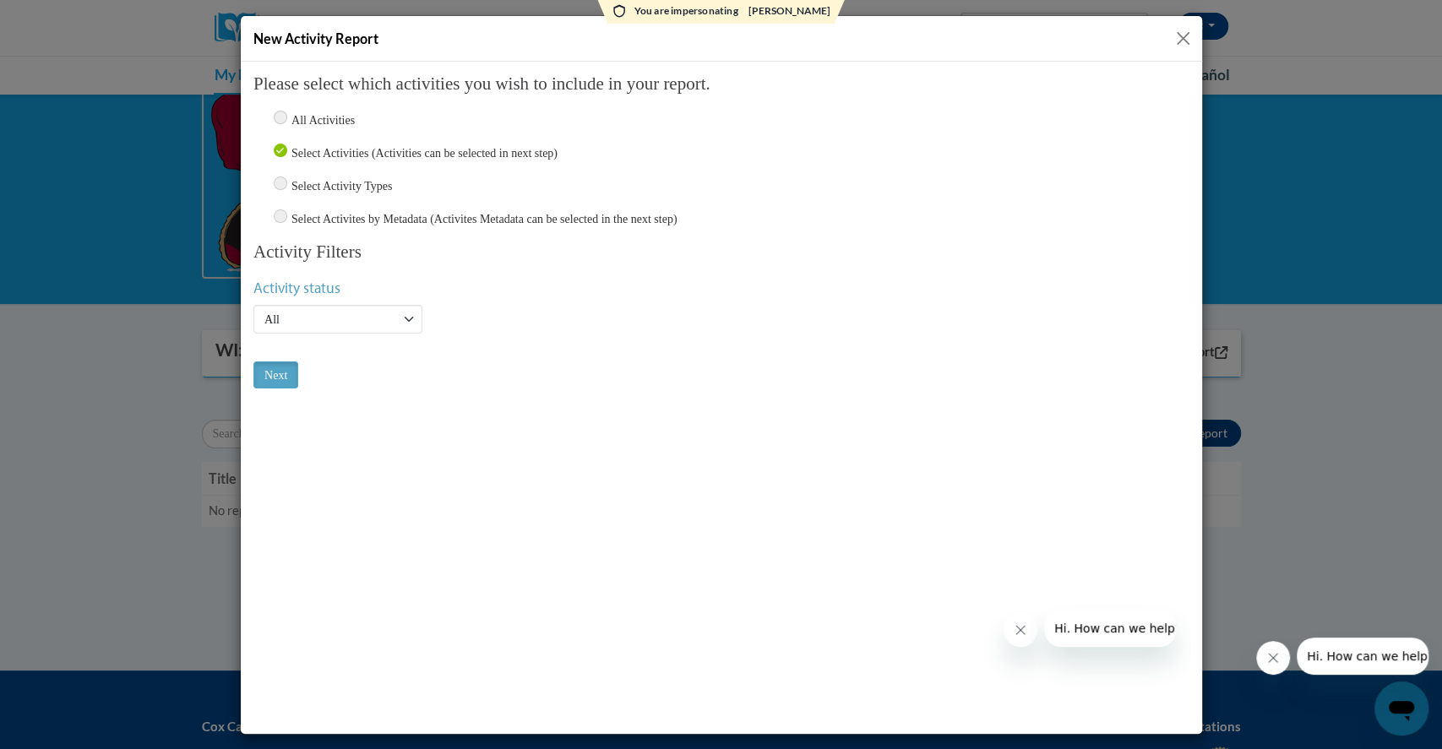
click at [284, 215] on input "radio" at bounding box center [280, 216] width 14 height 14
radio input "true"
click at [283, 373] on input "Next" at bounding box center [275, 374] width 45 height 27
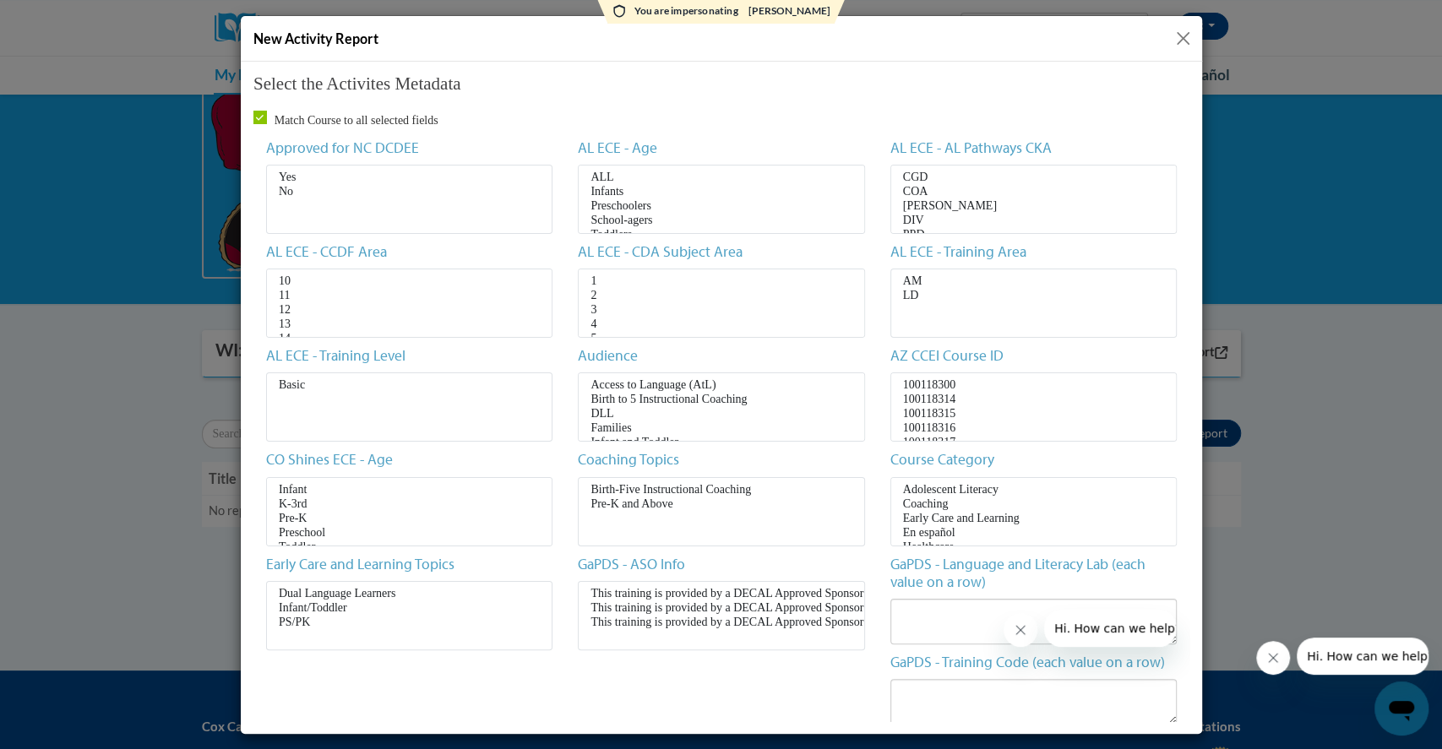
click at [1179, 34] on button "Close" at bounding box center [1183, 38] width 21 height 21
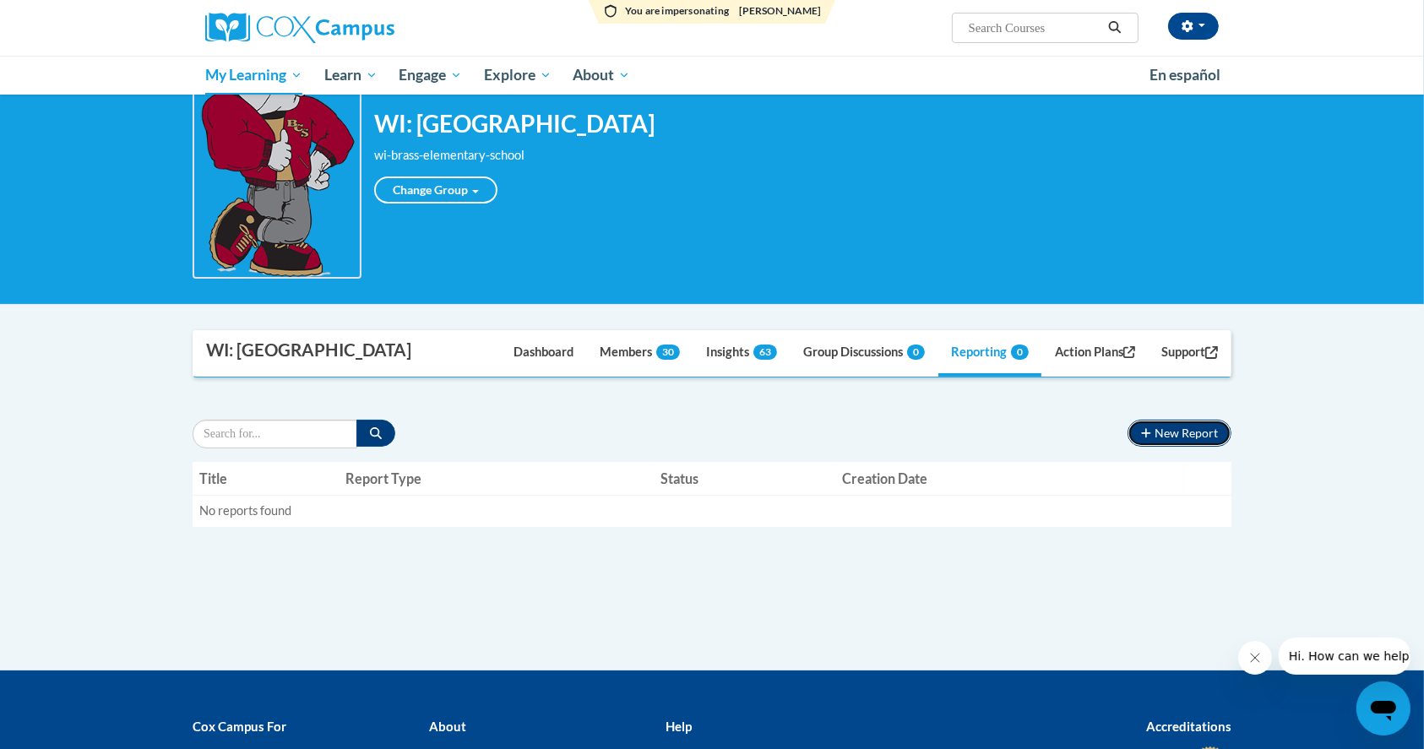
click at [1166, 425] on button "New Report" at bounding box center [1180, 433] width 104 height 27
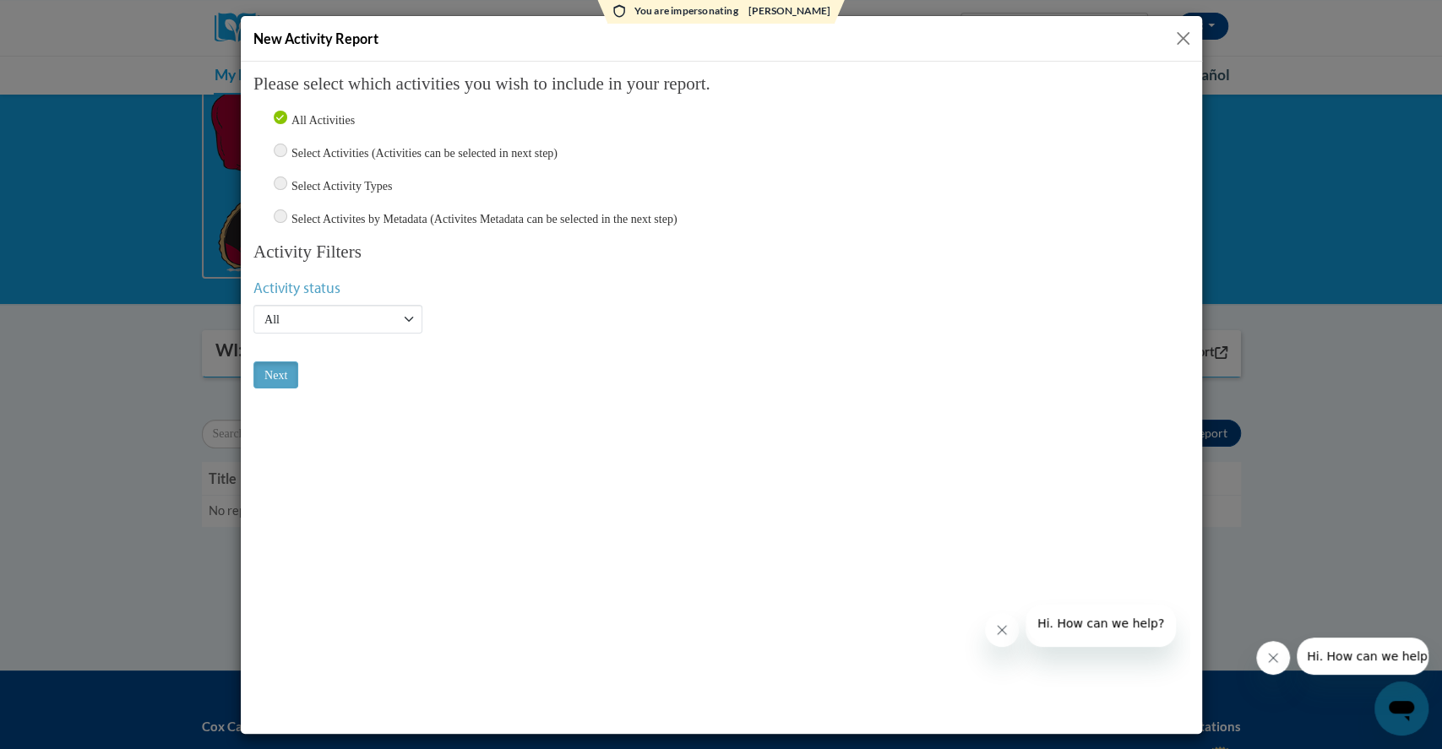
click at [280, 216] on input "radio" at bounding box center [280, 216] width 14 height 14
radio input "true"
click at [270, 373] on input "Next" at bounding box center [275, 374] width 45 height 27
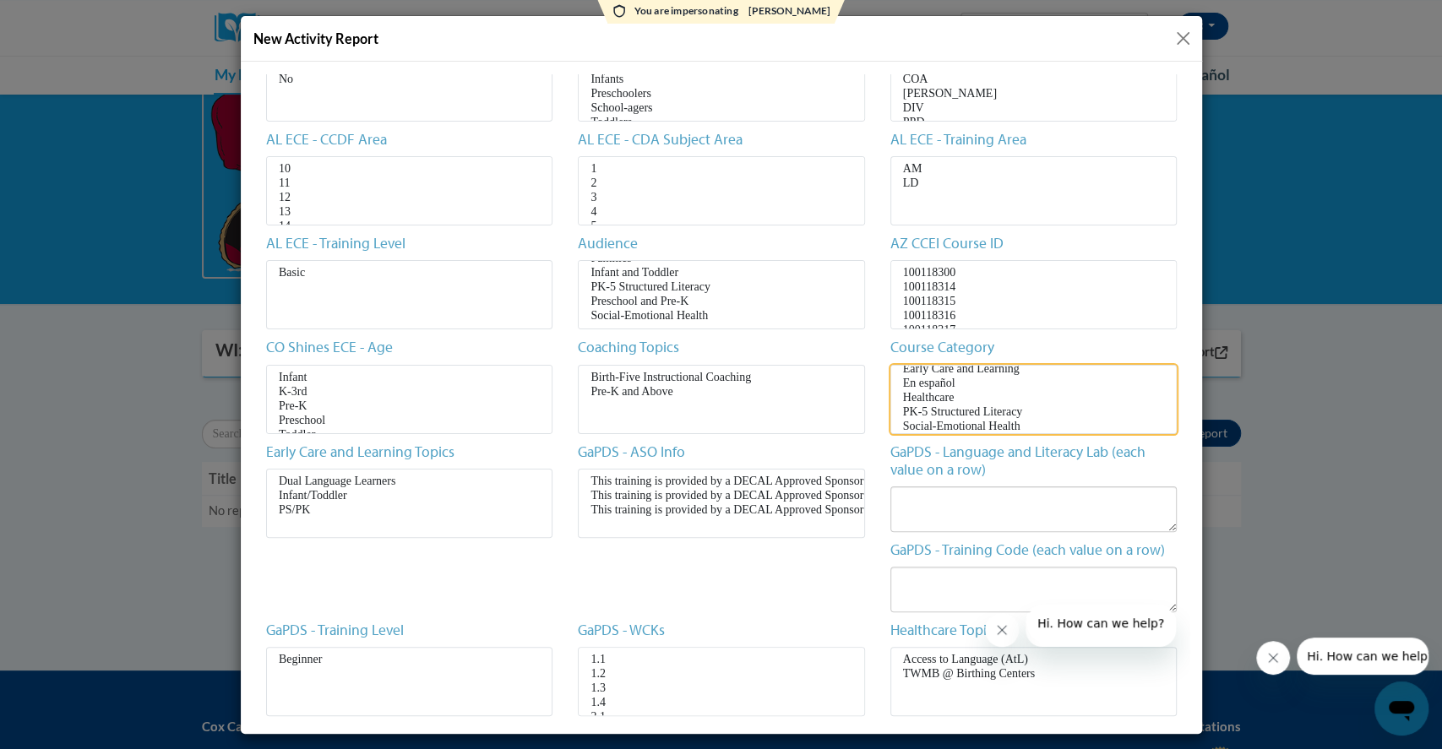
scroll to position [34, 0]
select select "babf9af4-4374-4eb3-ba20-791a68e1fe3f"
click at [990, 422] on option "PK-5 Structured Literacy" at bounding box center [1033, 415] width 264 height 14
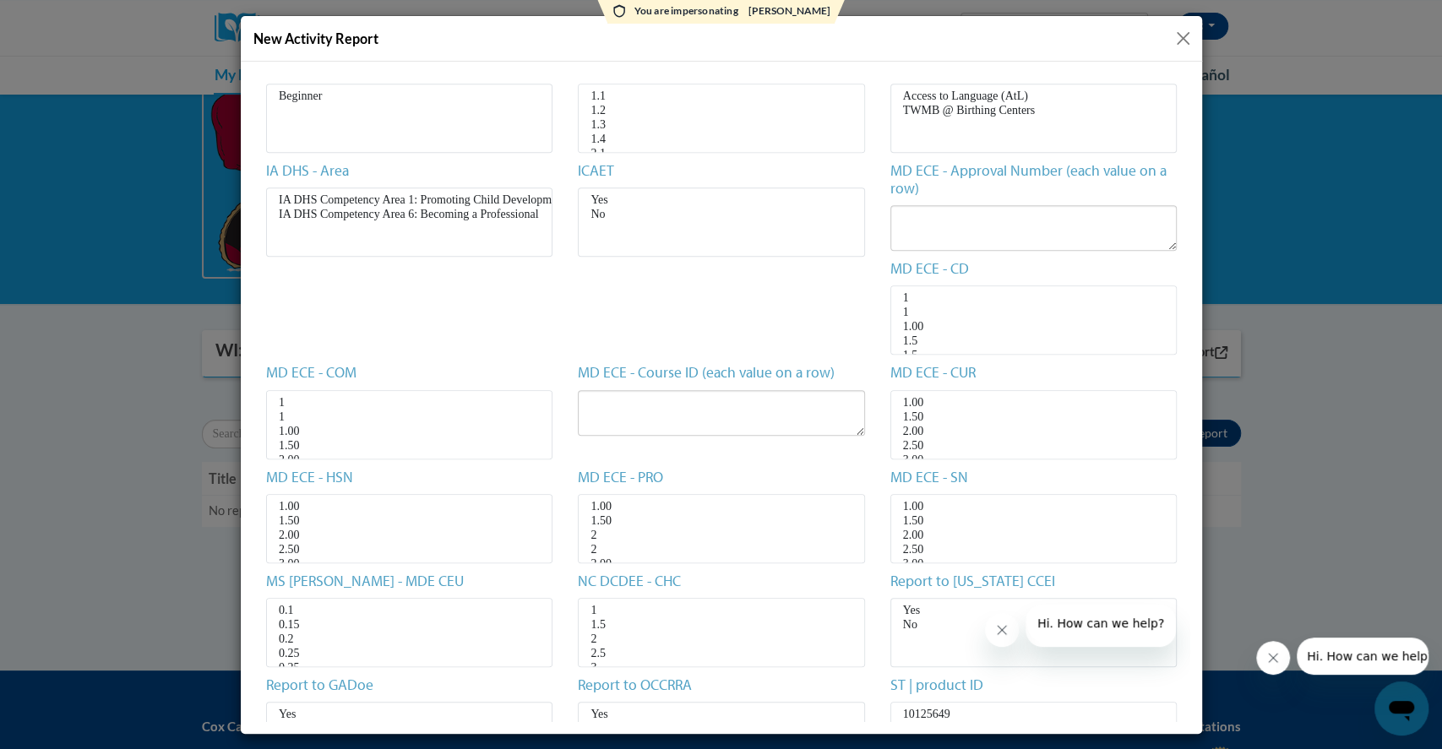
scroll to position [944, 0]
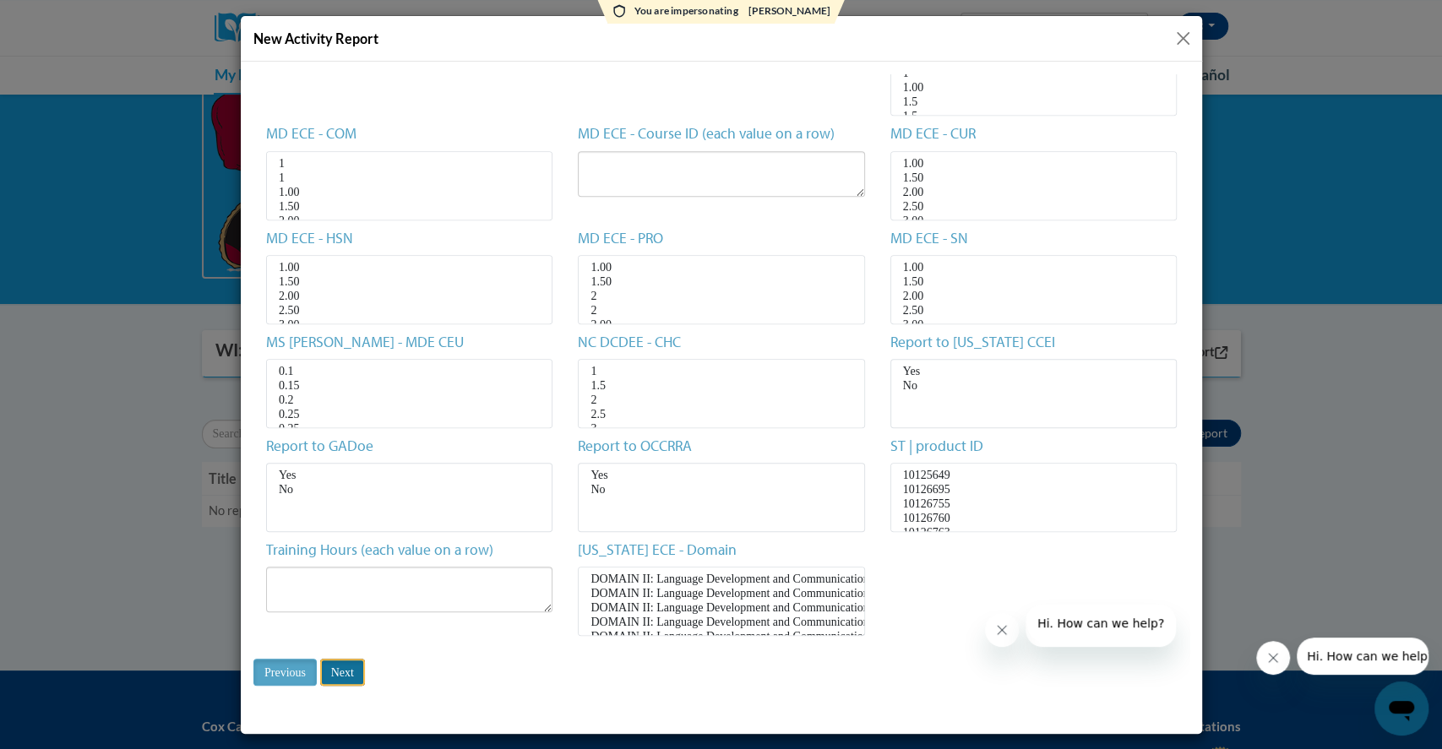
click at [336, 670] on input "Next" at bounding box center [341, 671] width 45 height 27
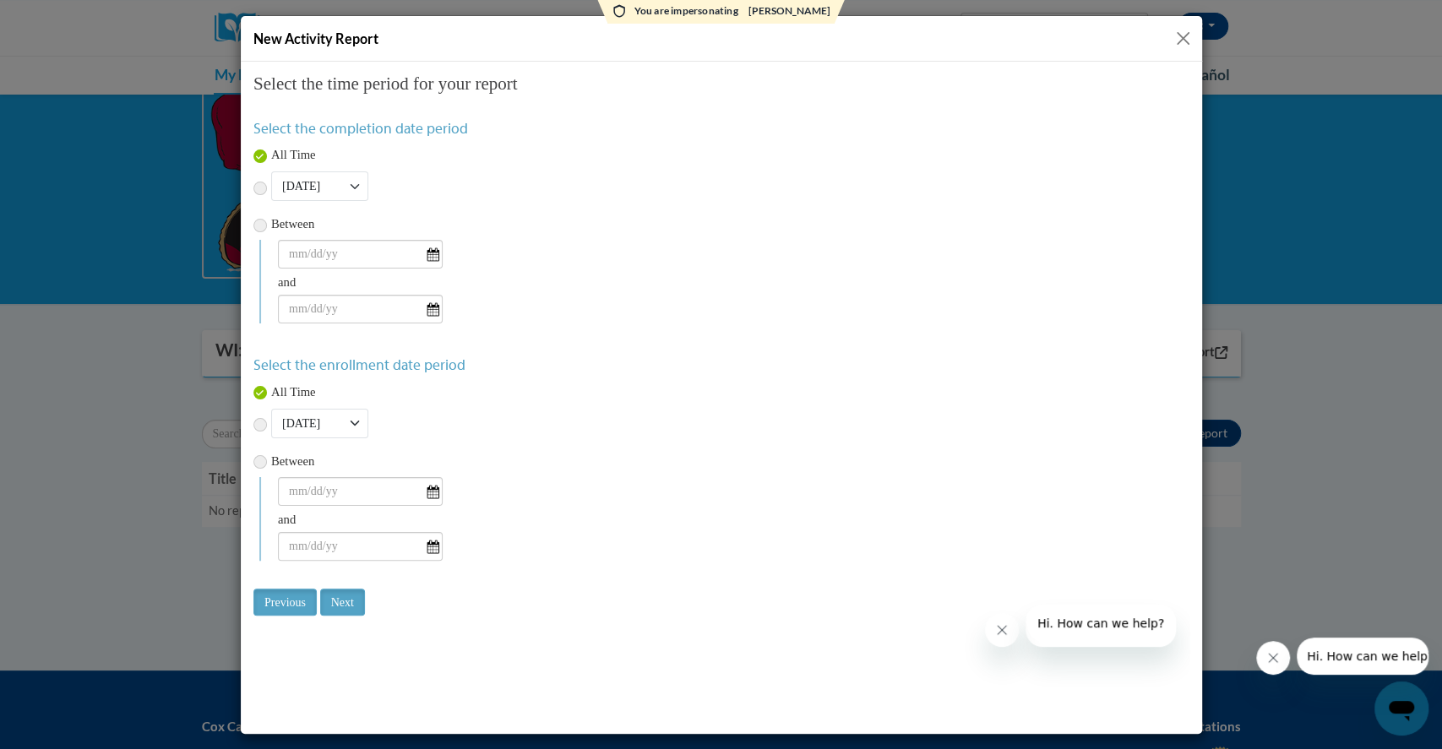
scroll to position [0, 0]
click at [356, 595] on input "Next" at bounding box center [341, 601] width 45 height 27
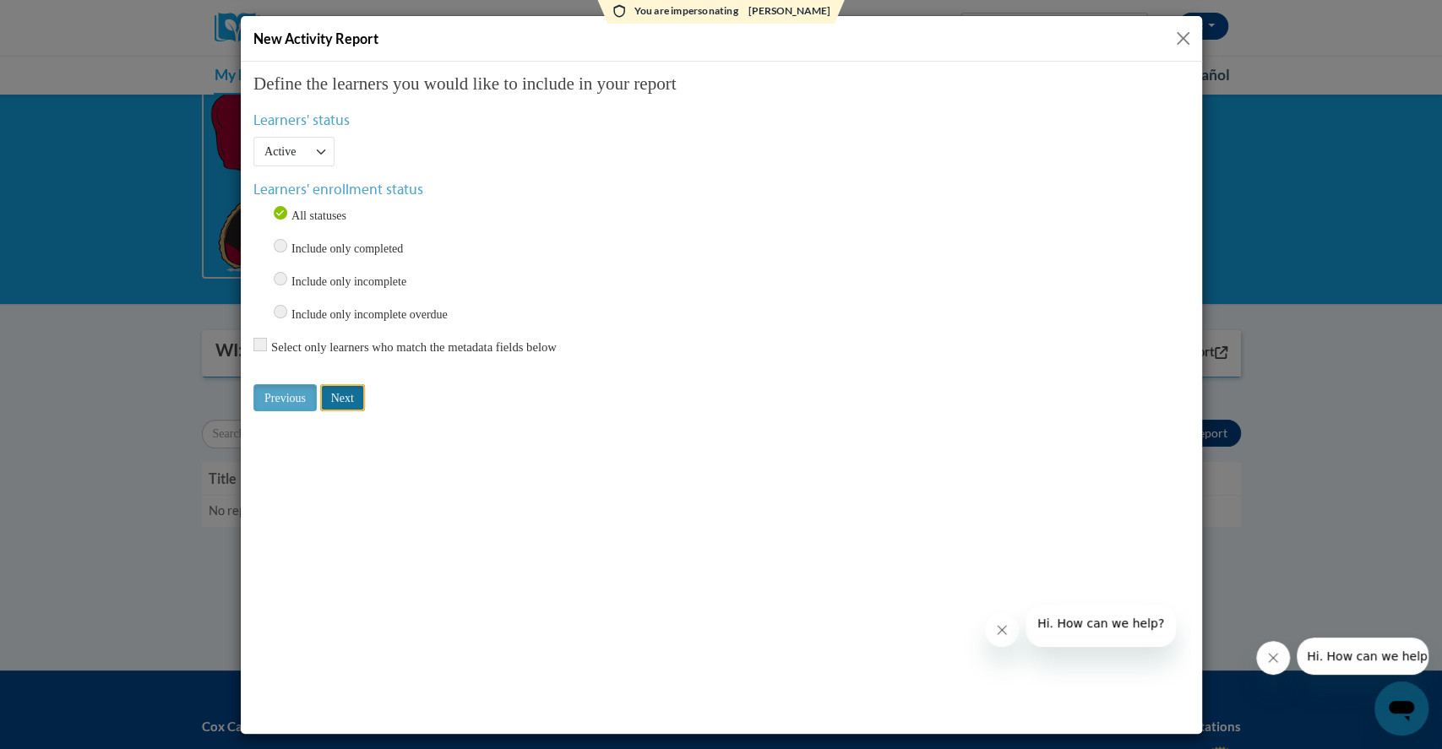
click at [351, 400] on input "Next" at bounding box center [341, 397] width 45 height 27
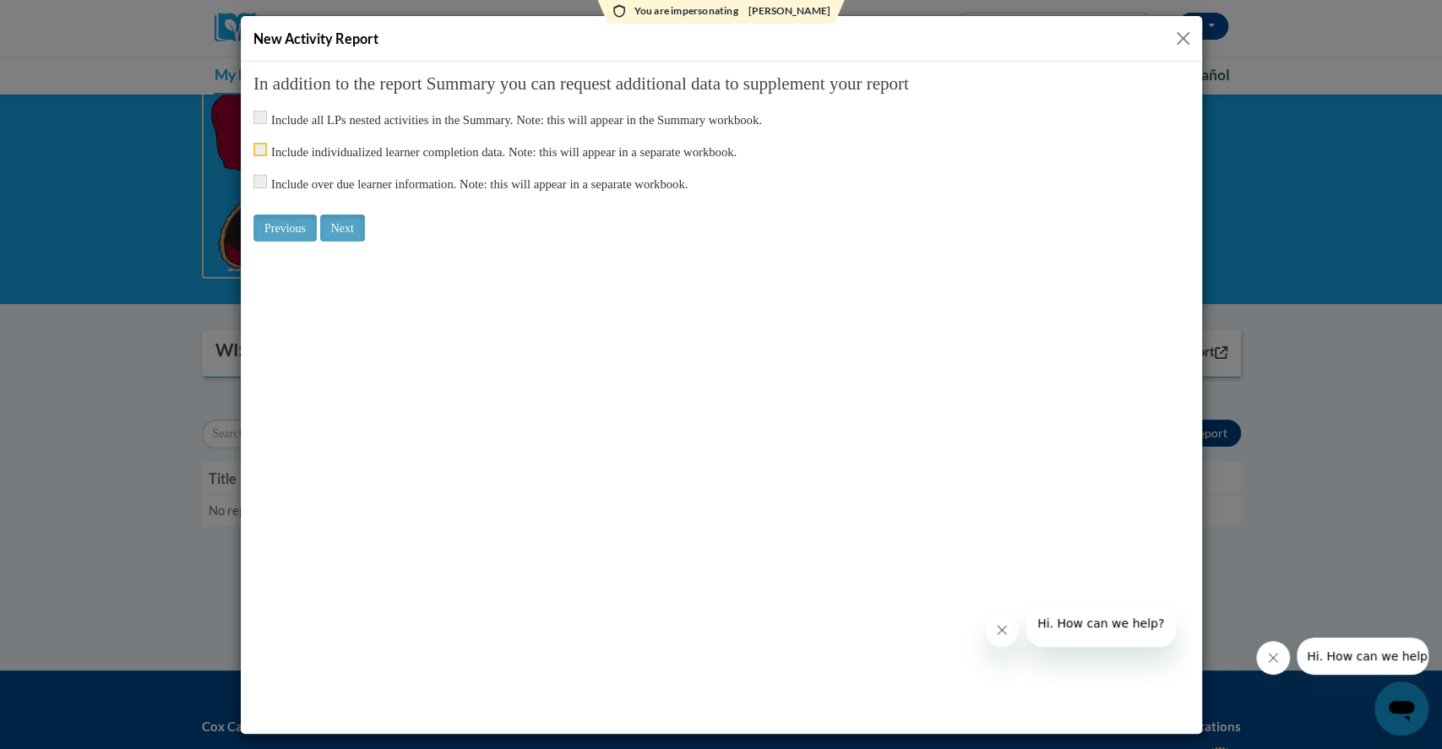
click at [254, 151] on input "checkbox" at bounding box center [260, 149] width 14 height 14
checkbox input "true"
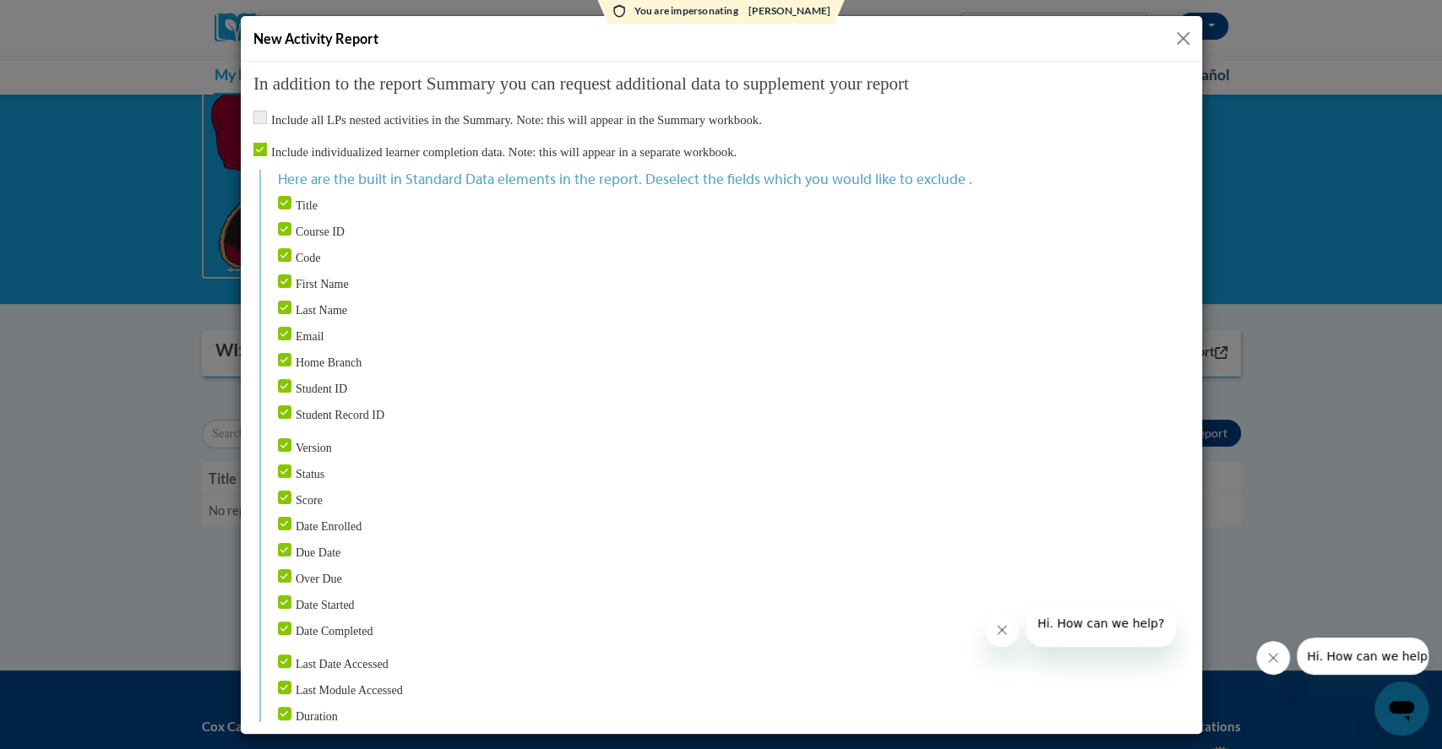
click at [282, 231] on input "Course ID" at bounding box center [284, 228] width 14 height 14
checkbox input "false"
click at [283, 250] on input "Code" at bounding box center [284, 255] width 14 height 14
checkbox input "false"
click at [282, 361] on input "Home Branch" at bounding box center [284, 359] width 14 height 14
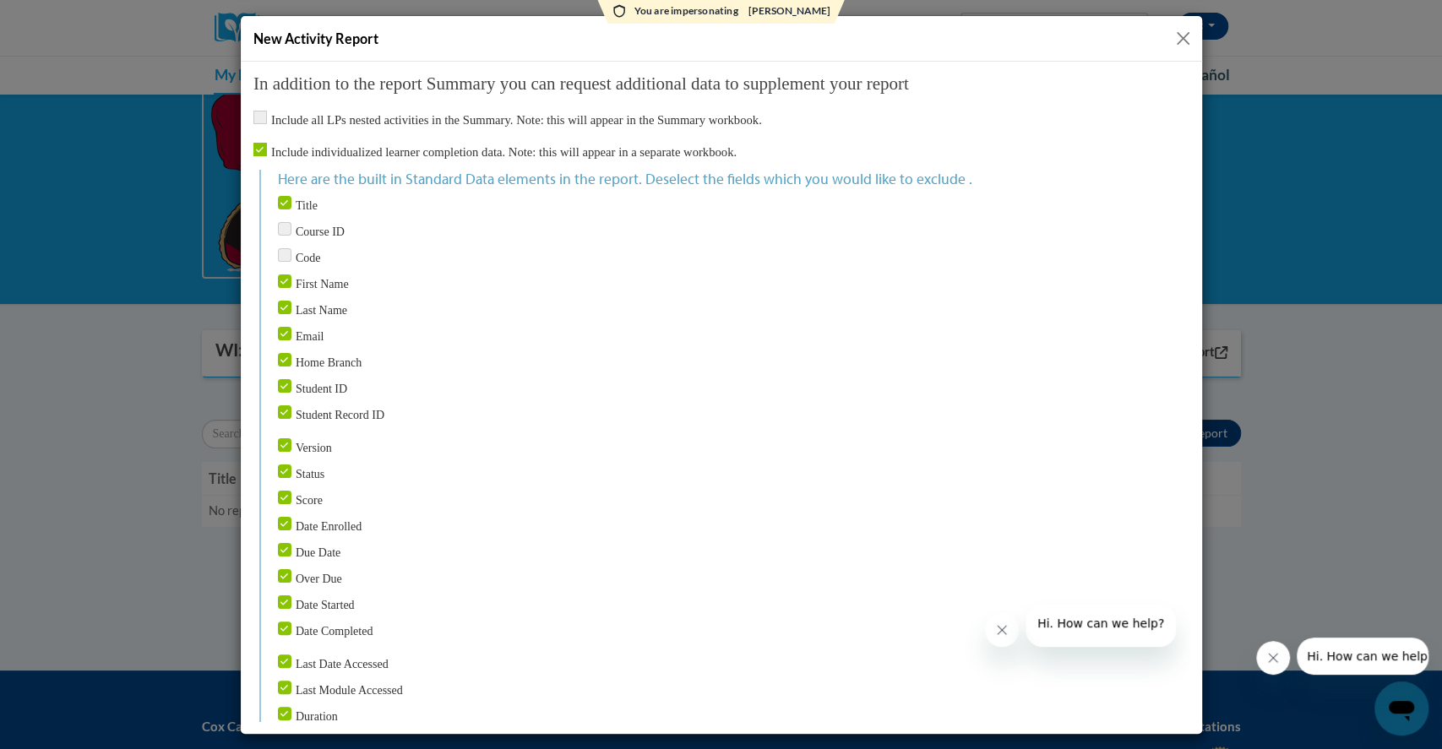
checkbox input "false"
click at [282, 386] on input "Student ID" at bounding box center [284, 385] width 14 height 14
checkbox input "false"
click at [285, 405] on input "Student Record ID" at bounding box center [284, 412] width 14 height 14
checkbox input "false"
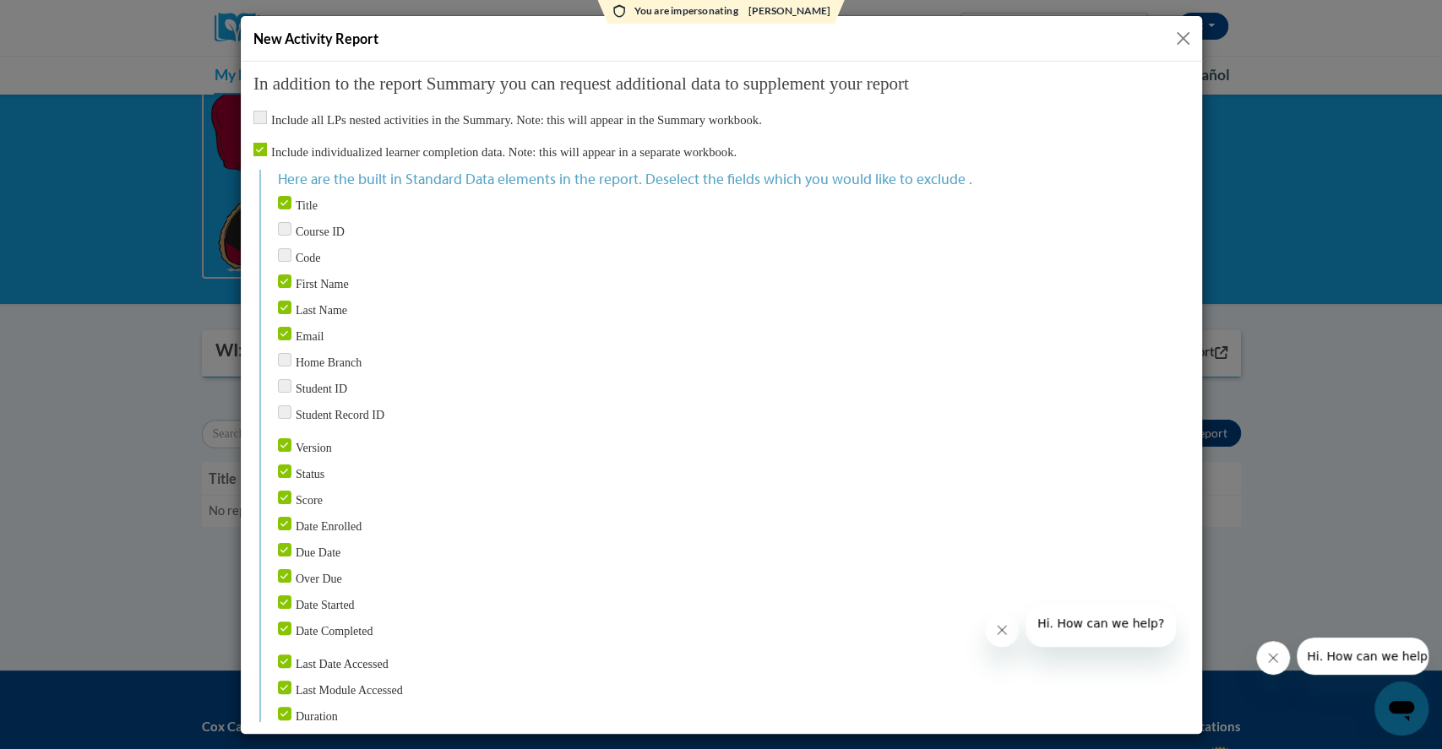
click at [282, 525] on input "Date Enrolled" at bounding box center [284, 523] width 14 height 14
checkbox input "false"
click at [280, 546] on input "Due Date" at bounding box center [284, 549] width 14 height 14
checkbox input "false"
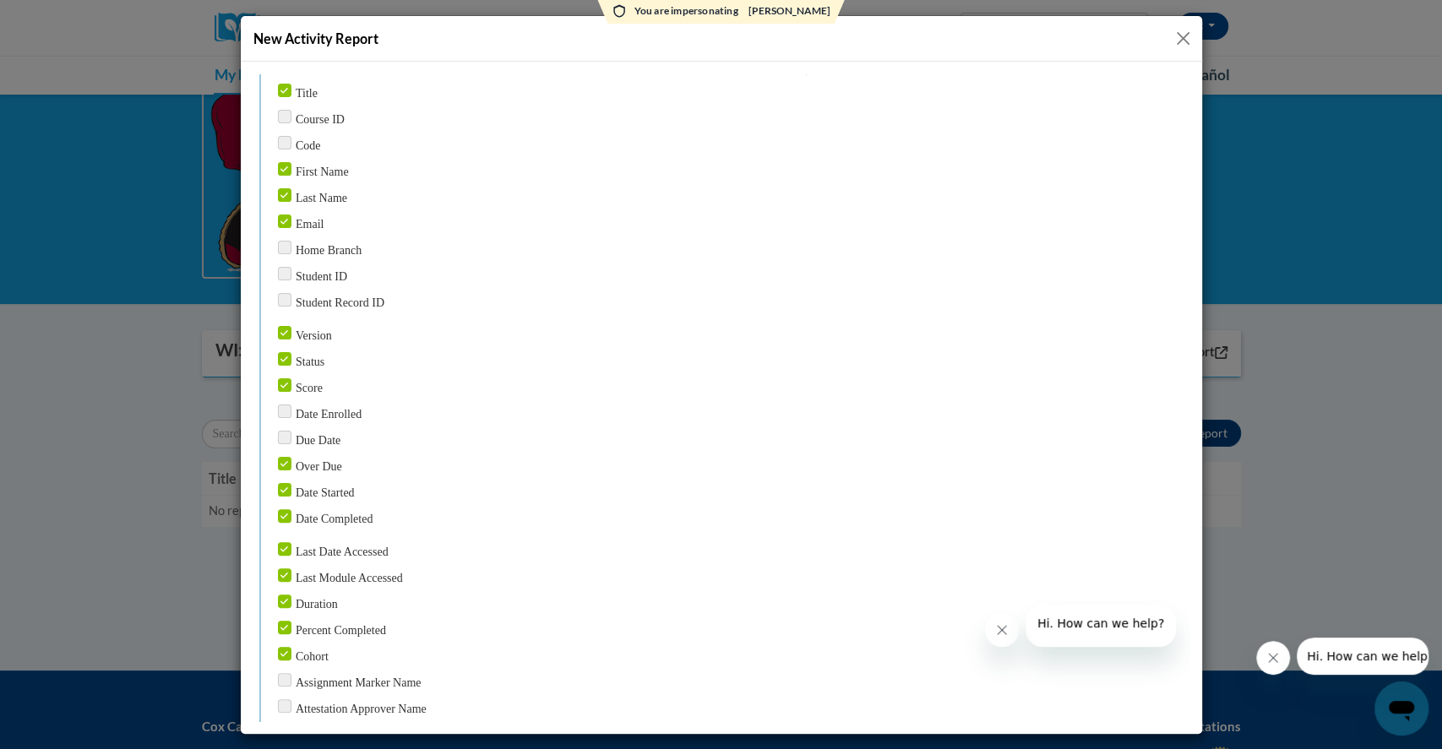
click at [282, 485] on input "Date Started" at bounding box center [284, 489] width 14 height 14
checkbox input "false"
click at [286, 458] on input "Over Due" at bounding box center [284, 463] width 14 height 14
checkbox input "false"
click at [280, 547] on input "Last Date Accessed" at bounding box center [284, 548] width 14 height 14
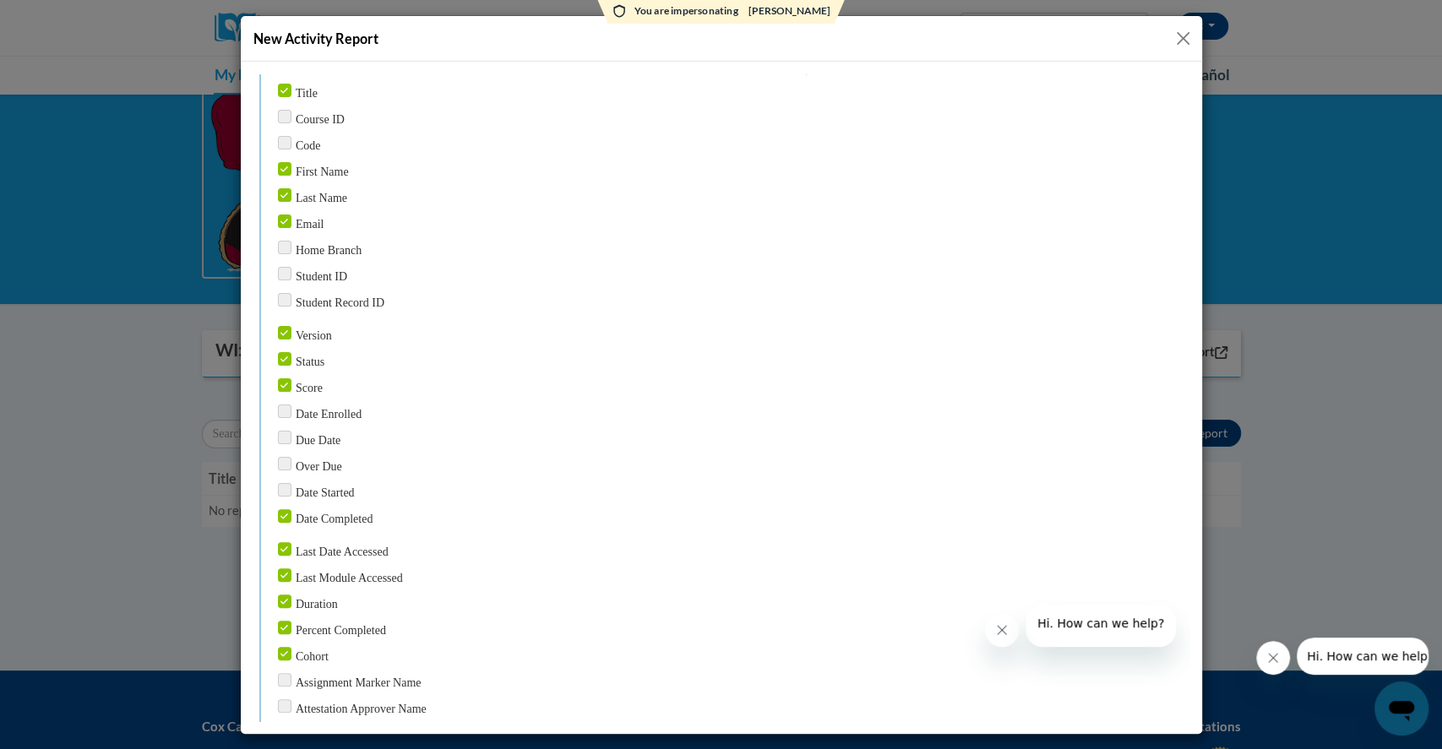
checkbox input "false"
click at [282, 569] on input "Last Module Accessed" at bounding box center [284, 575] width 14 height 14
checkbox input "false"
click at [279, 647] on input "Cohort" at bounding box center [284, 653] width 14 height 14
checkbox input "false"
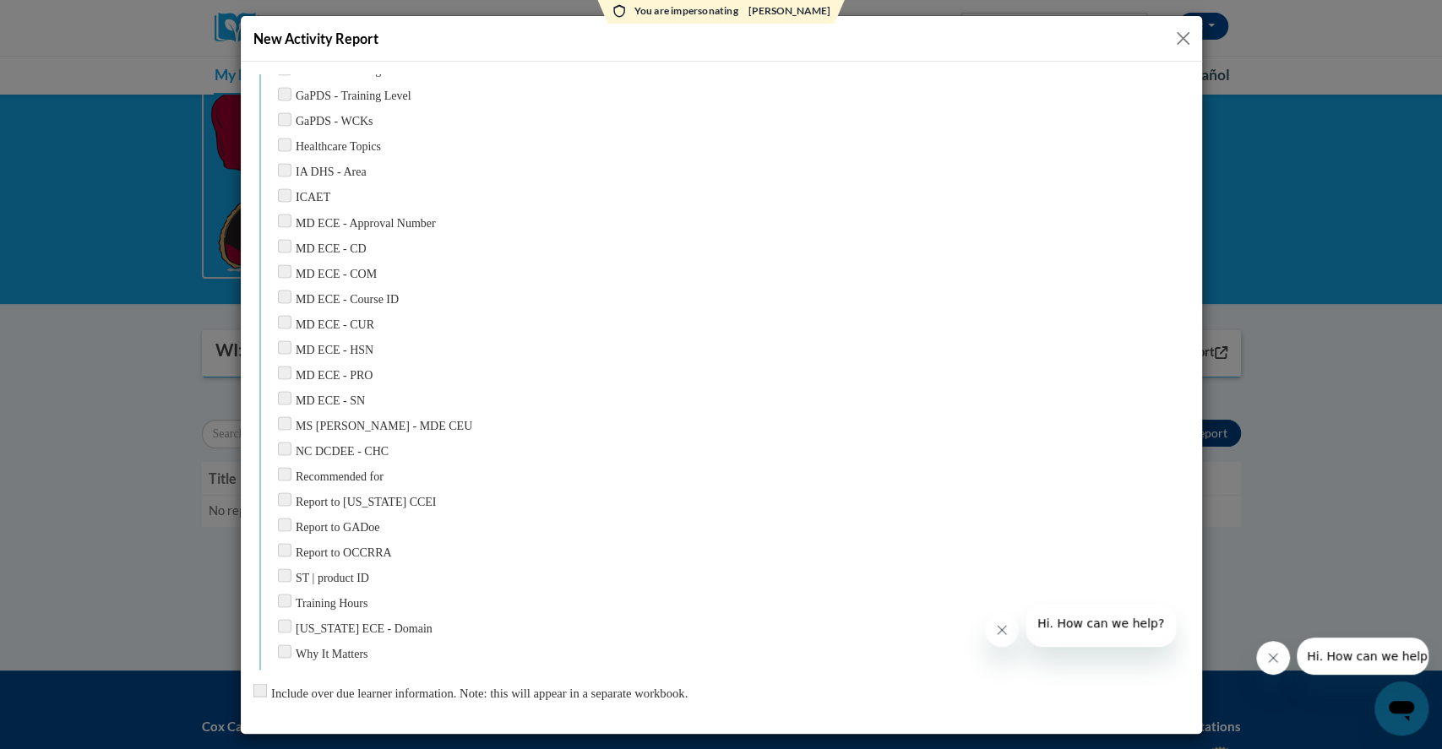
scroll to position [2108, 0]
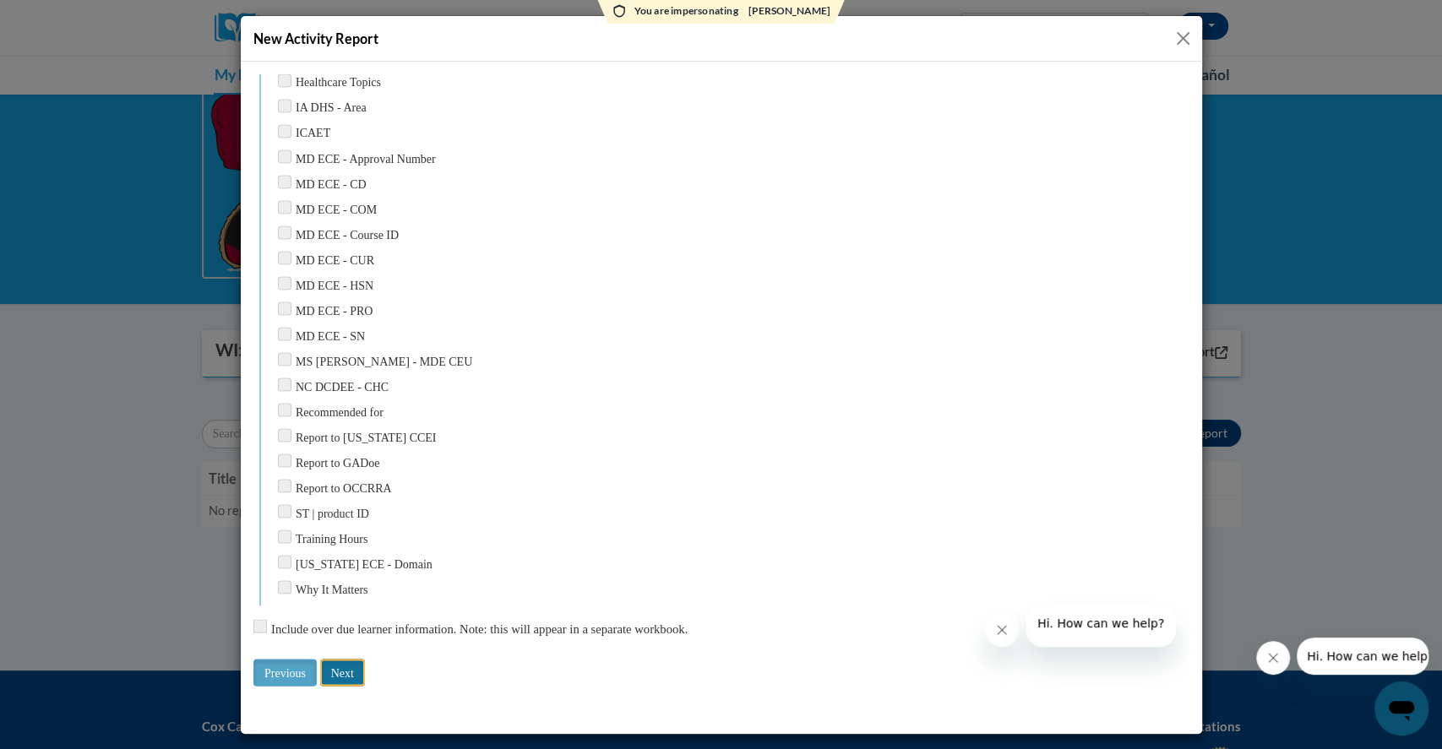
click at [351, 670] on input "Next" at bounding box center [341, 671] width 45 height 27
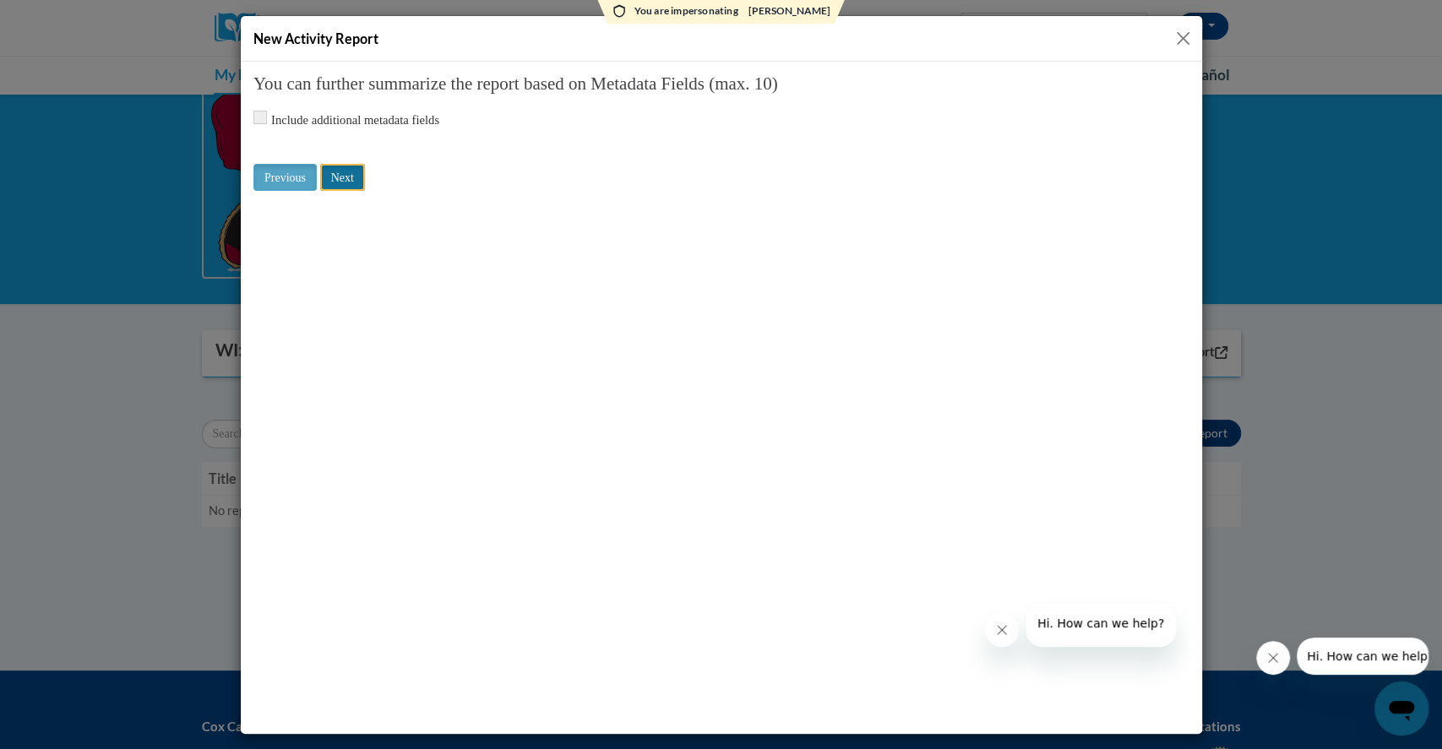
click at [349, 172] on input "Next" at bounding box center [341, 176] width 45 height 27
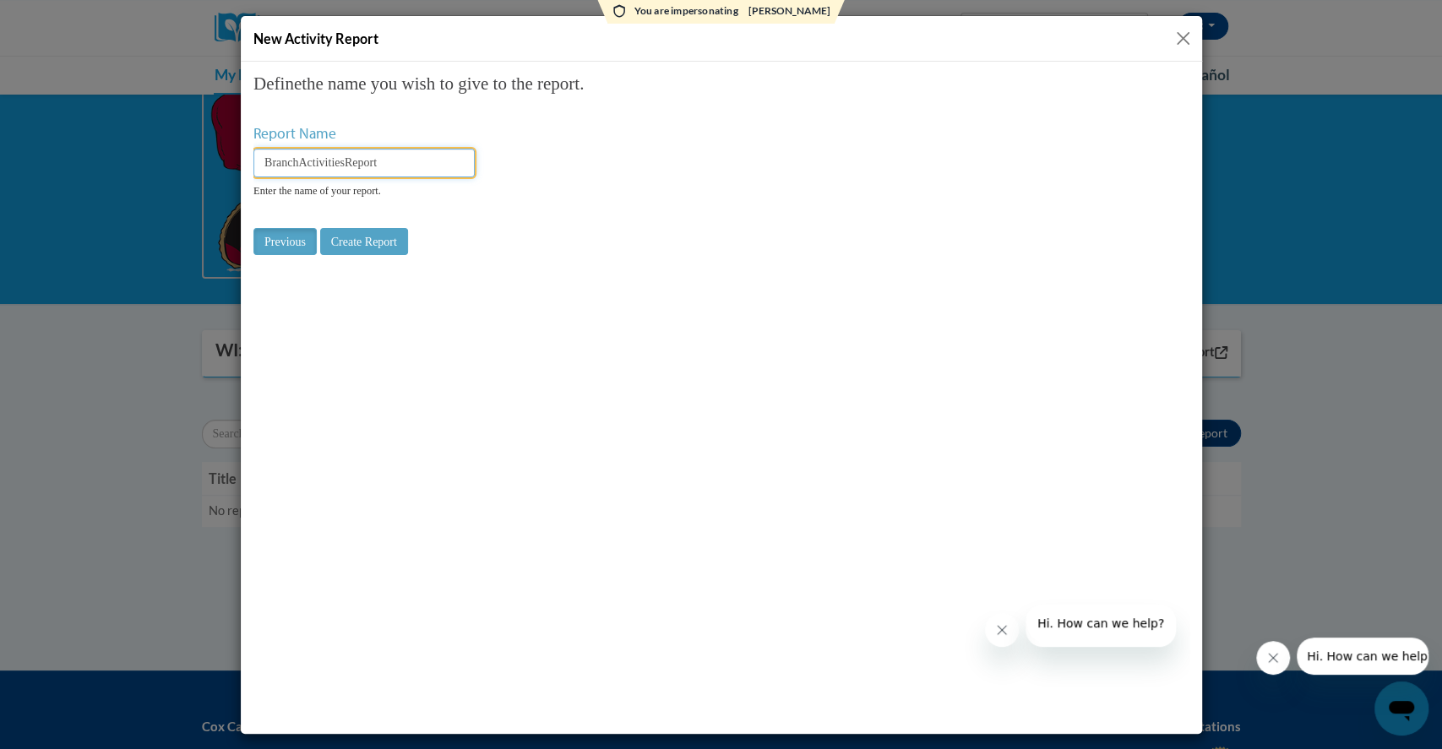
drag, startPoint x: 395, startPoint y: 163, endPoint x: 495, endPoint y: 238, distance: 124.9
click at [253, 164] on html "Choose Connection 19512660-0000-0000-0000-000000000000 Please select which acti…" at bounding box center [721, 396] width 936 height 647
type input "Brass Elementary Course Completion Report 9/16"
click at [370, 251] on input "Create Report" at bounding box center [363, 240] width 88 height 27
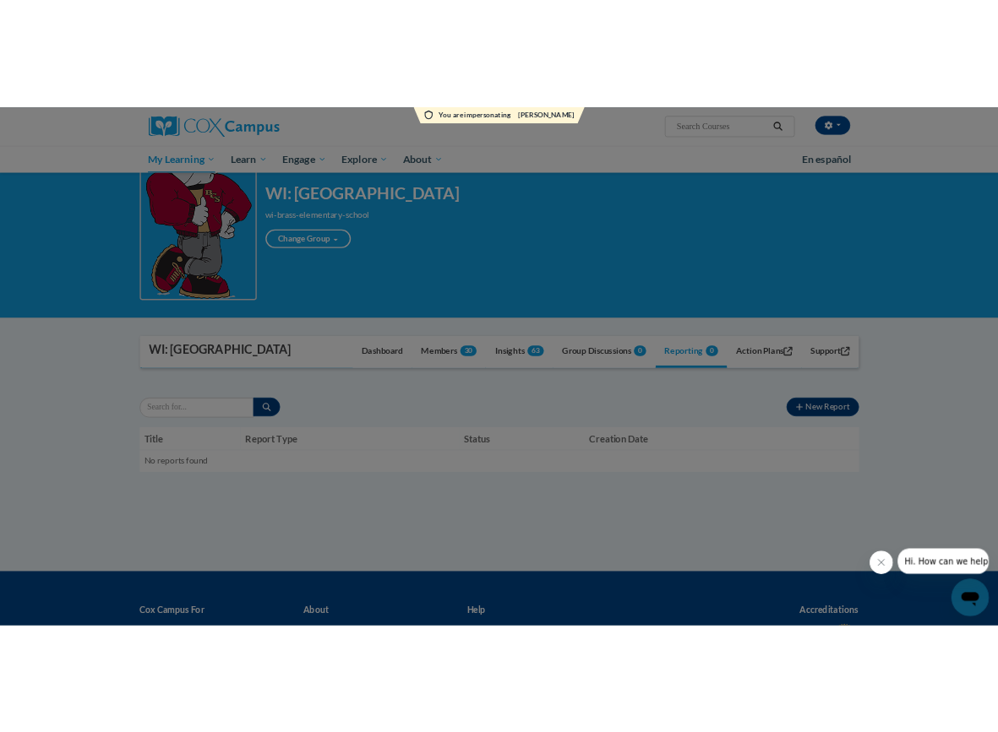
scroll to position [0, 0]
